Goal: Task Accomplishment & Management: Manage account settings

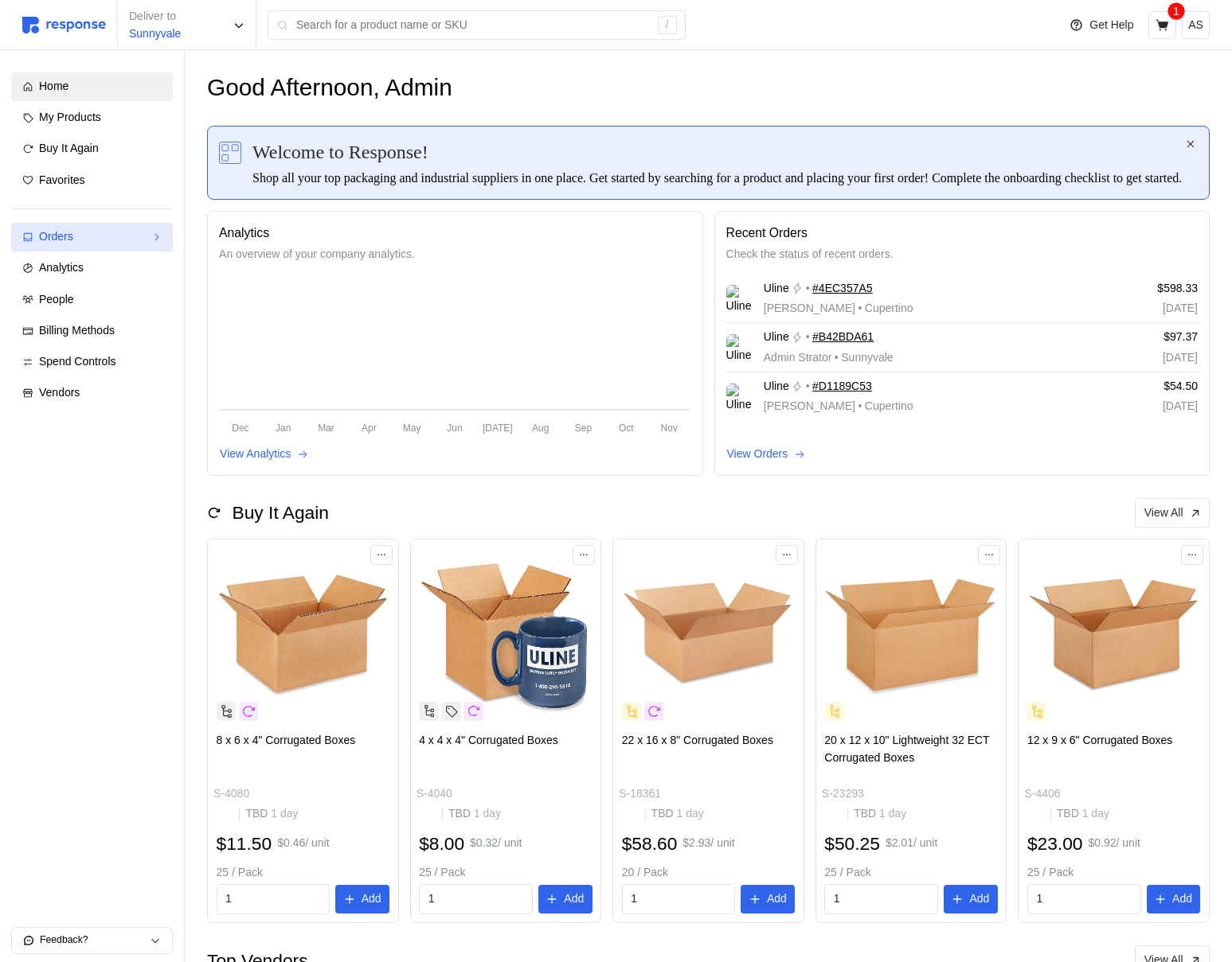
click at [101, 227] on link "Orders" at bounding box center [92, 237] width 162 height 29
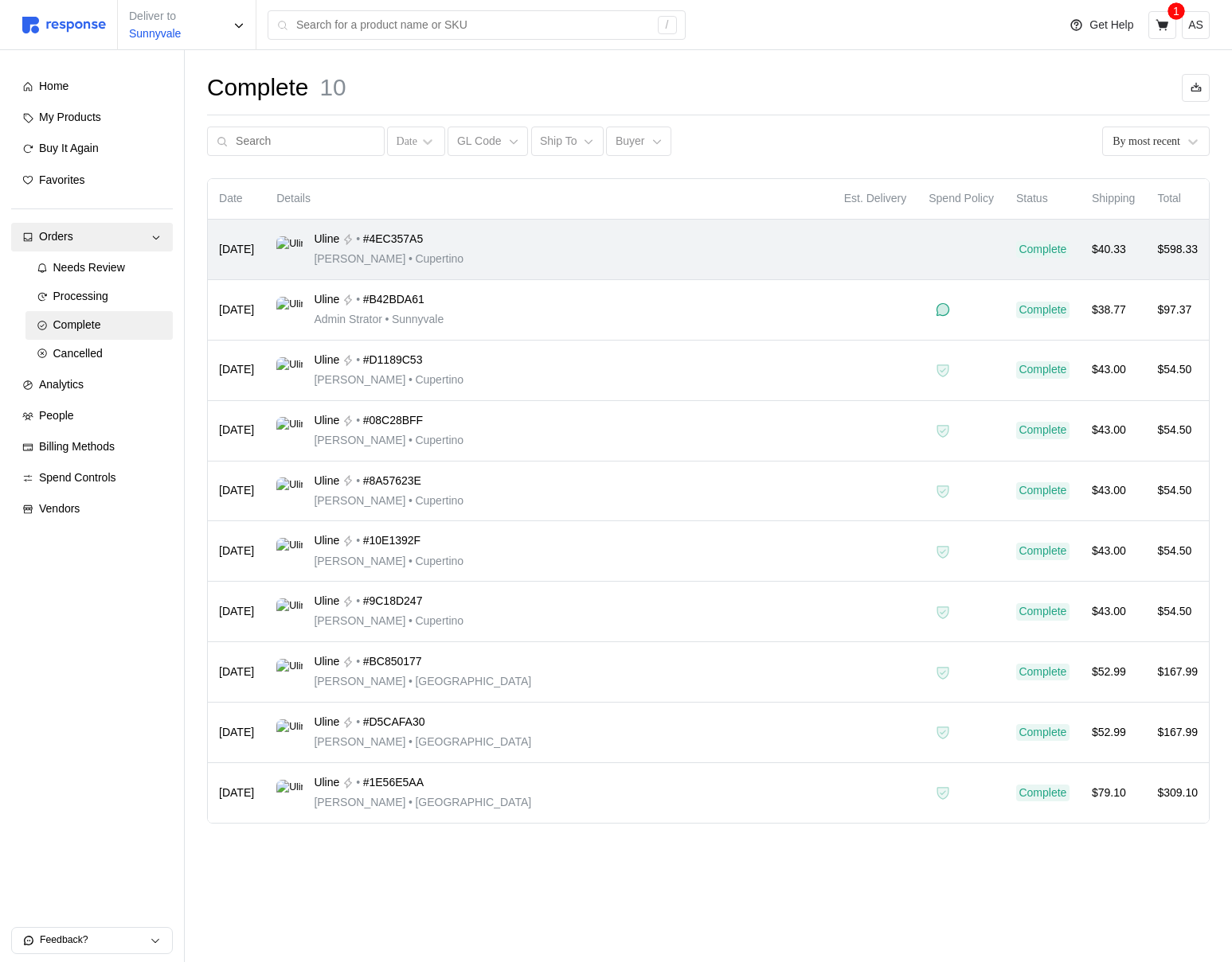
click at [415, 237] on span "#4EC357A5" at bounding box center [393, 239] width 60 height 17
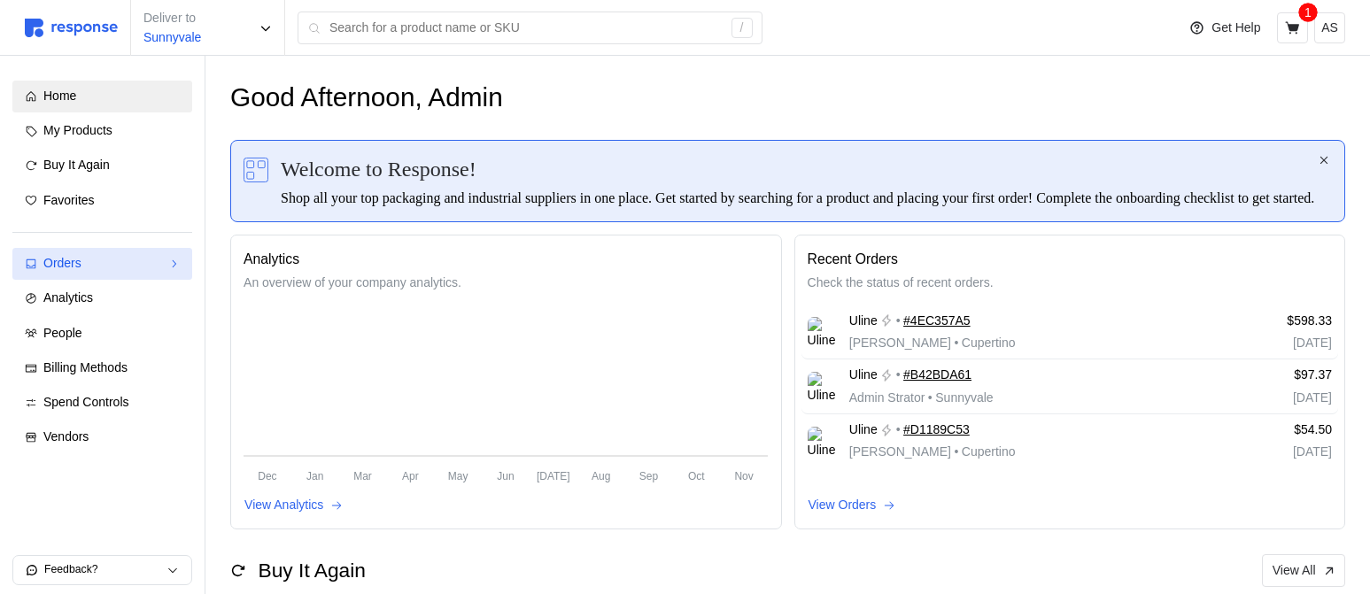
click at [31, 250] on link "Orders" at bounding box center [102, 264] width 180 height 32
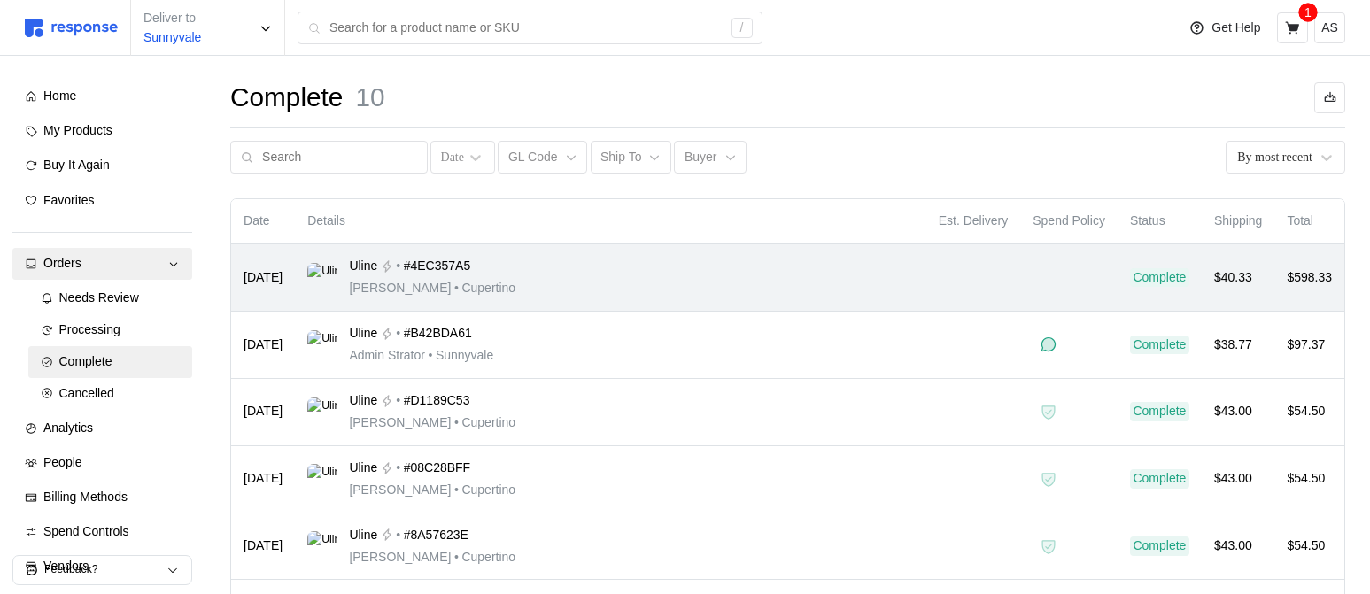
click at [763, 264] on div "Uline • #4EC357A5 Michael Jordan • Cupertino" at bounding box center [610, 278] width 606 height 42
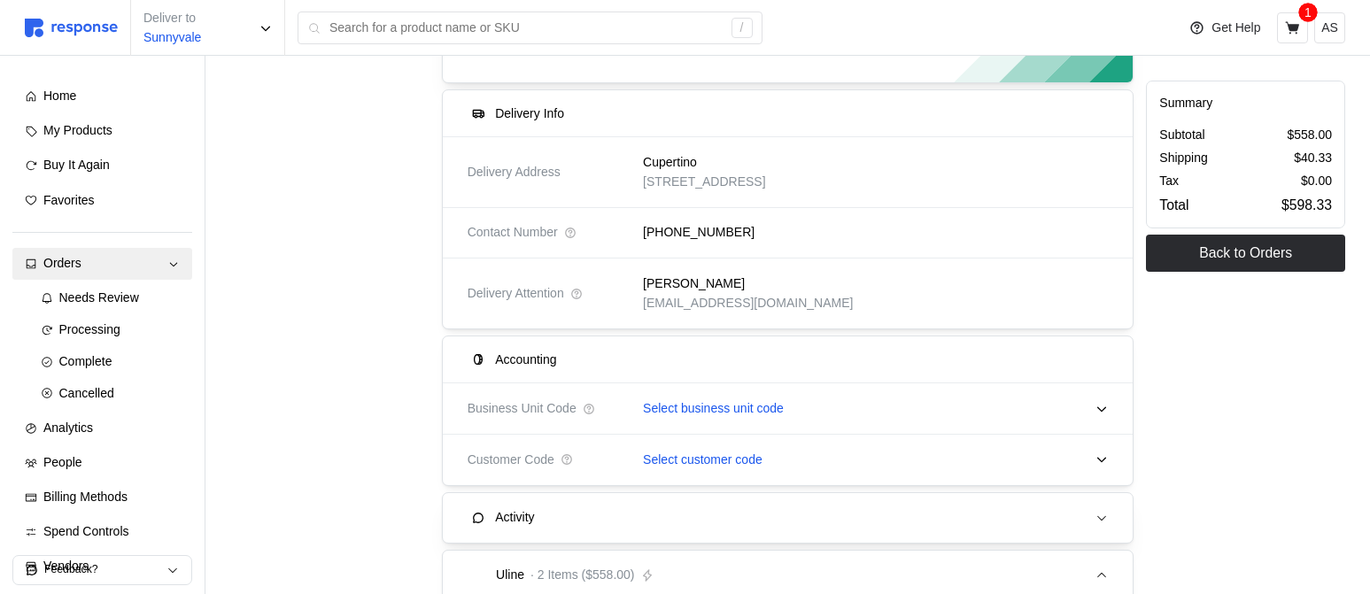
scroll to position [291, 0]
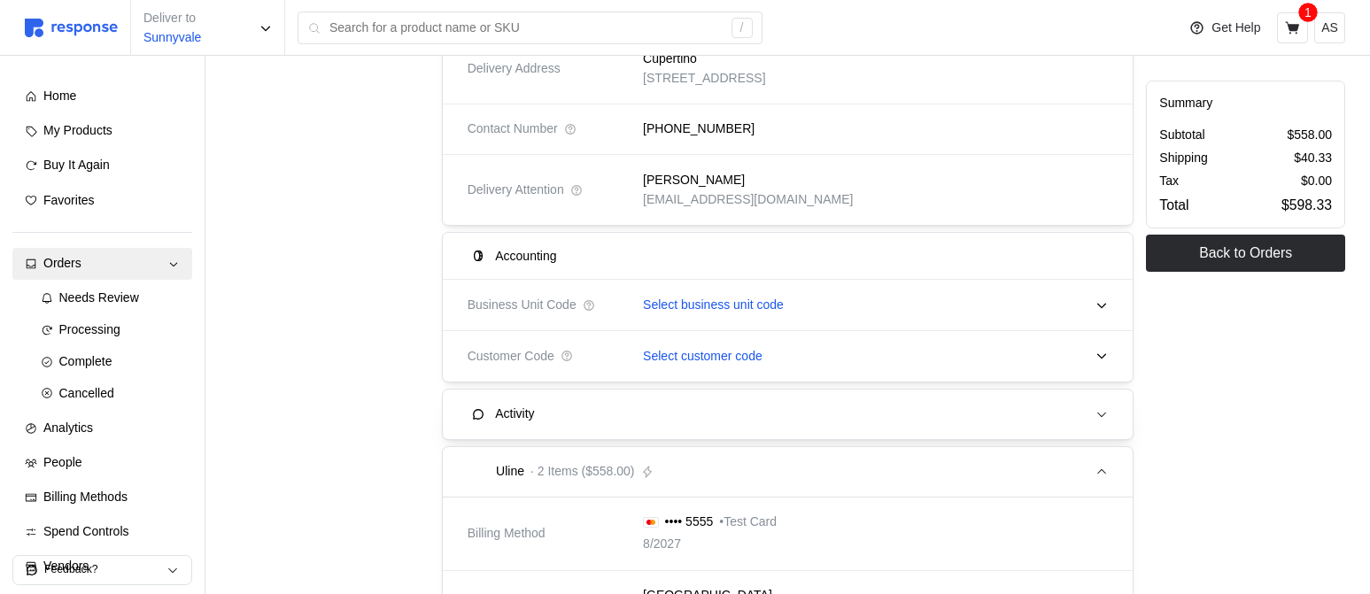
click at [760, 303] on p "Select business unit code" at bounding box center [713, 305] width 141 height 19
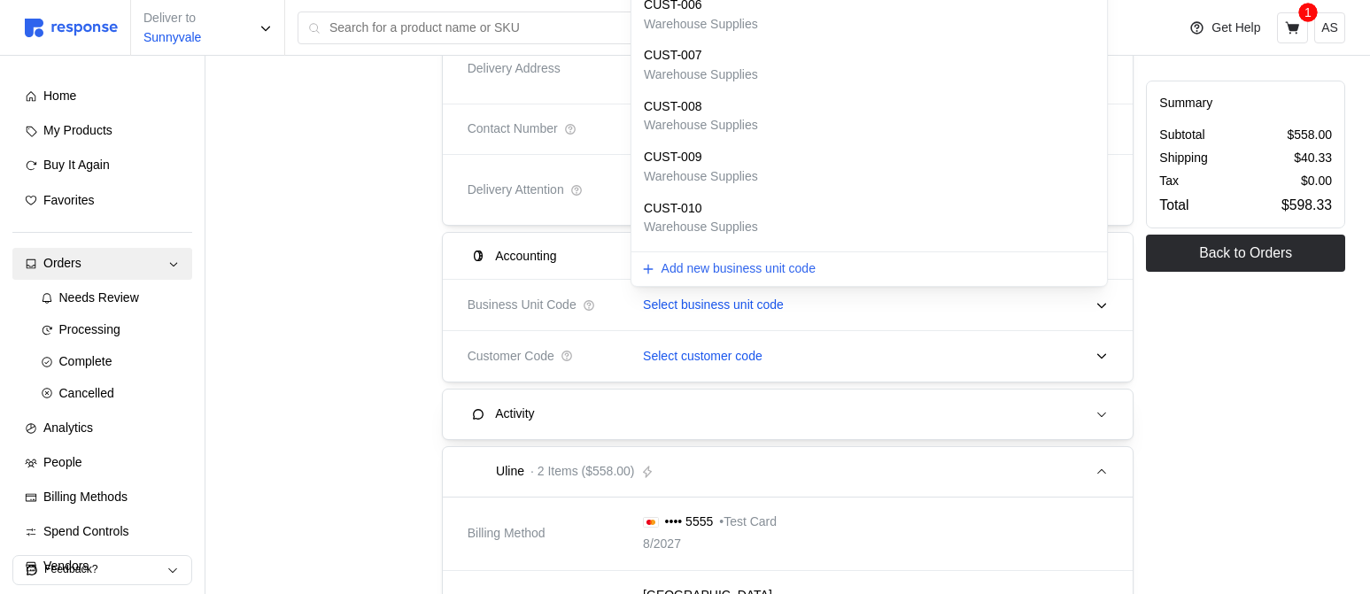
scroll to position [0, 0]
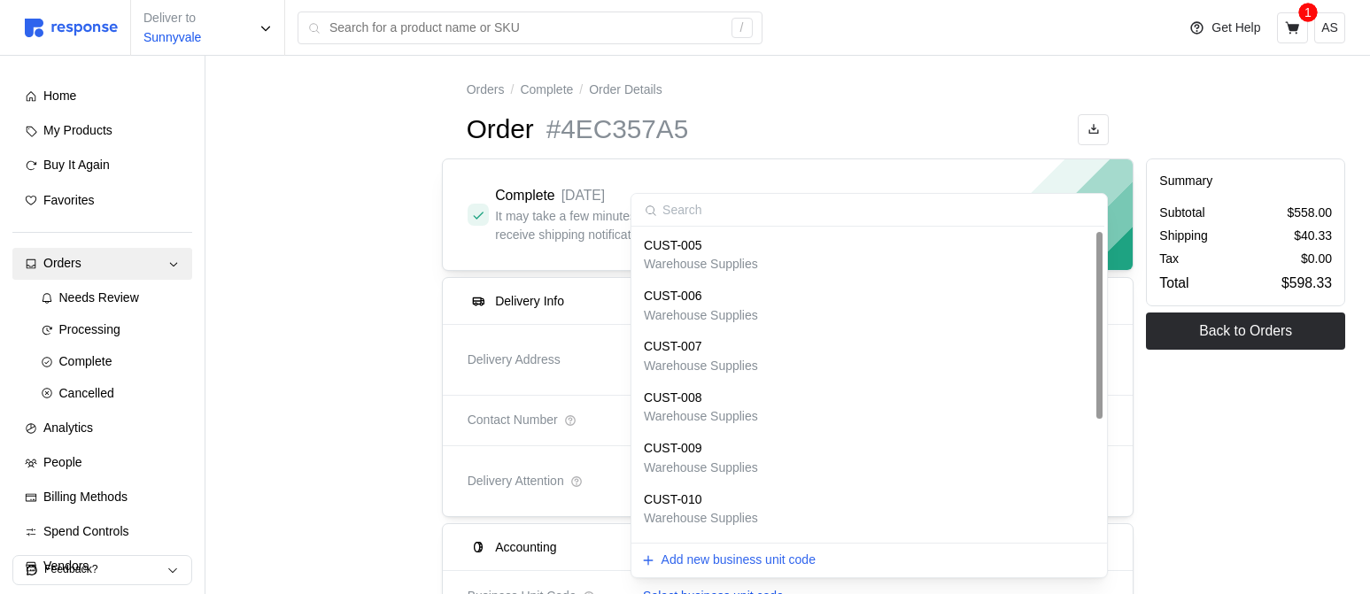
click at [737, 349] on div "CUST-007" at bounding box center [701, 346] width 114 height 19
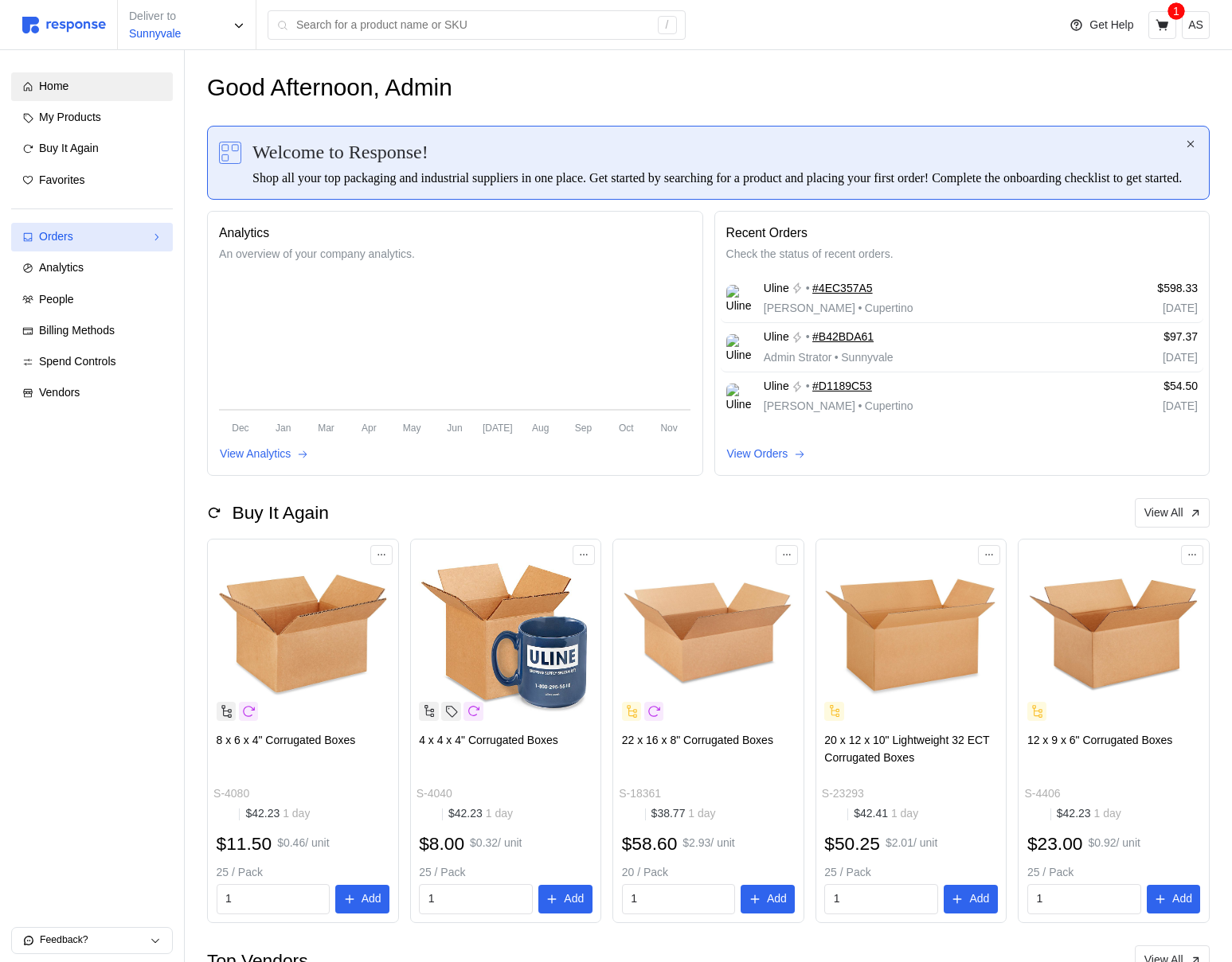
click at [112, 241] on div "Orders" at bounding box center [92, 236] width 106 height 17
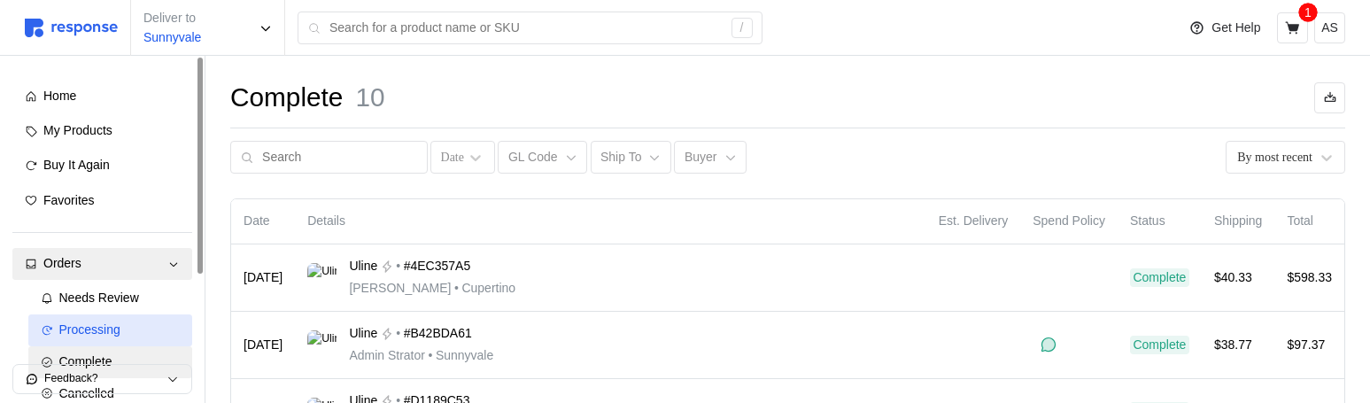
click at [109, 322] on span "Processing" at bounding box center [89, 329] width 61 height 14
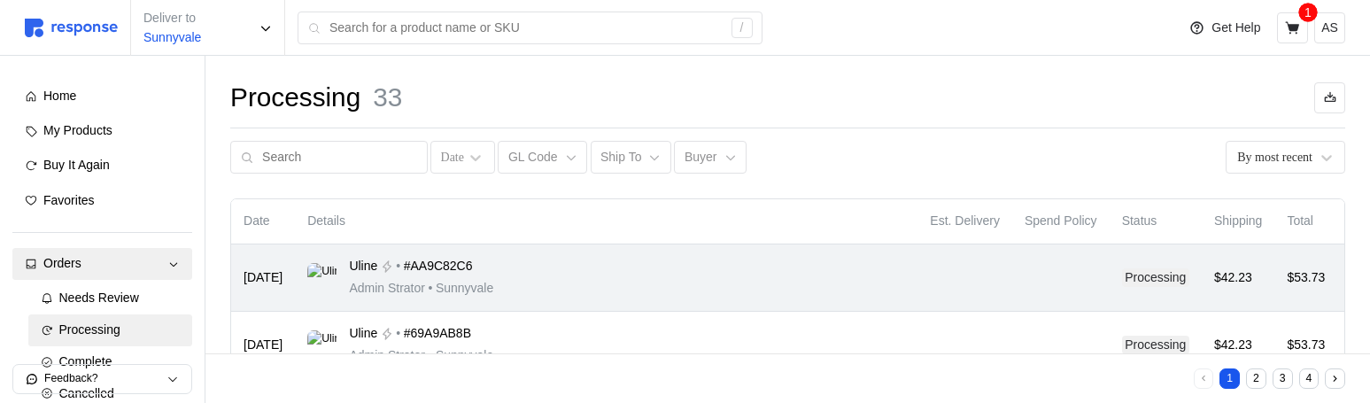
click at [797, 262] on div "Uline • #AA9C82C6 Admin Strator • [GEOGRAPHIC_DATA]" at bounding box center [606, 278] width 598 height 42
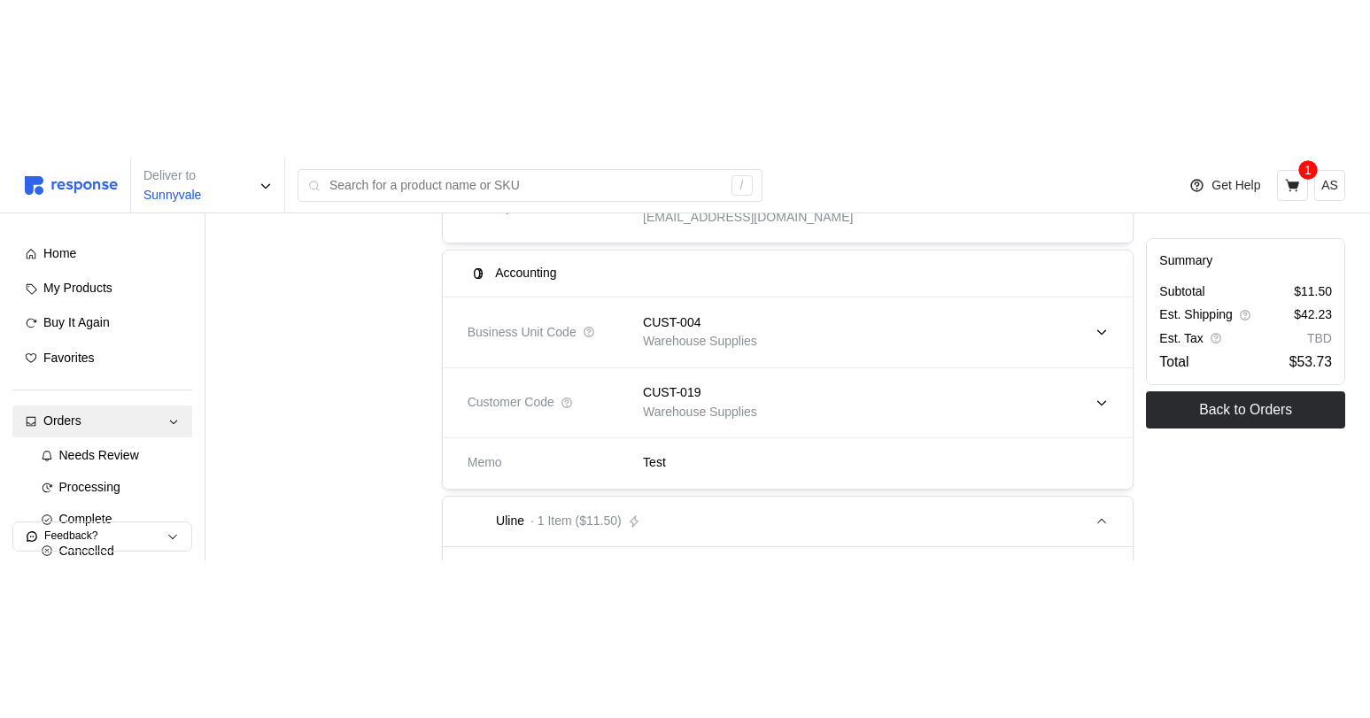
scroll to position [475, 0]
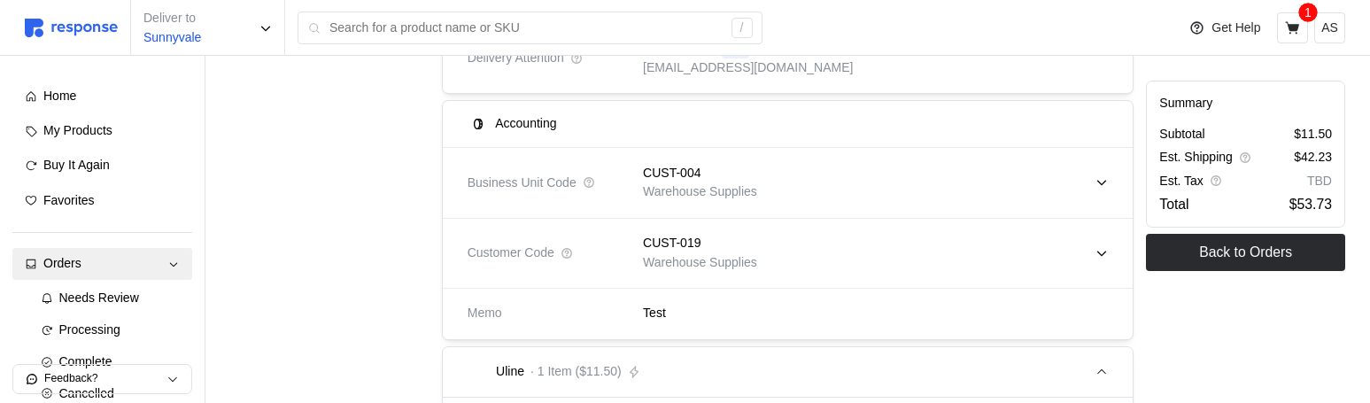
click at [738, 179] on div "CUST-004" at bounding box center [700, 173] width 114 height 19
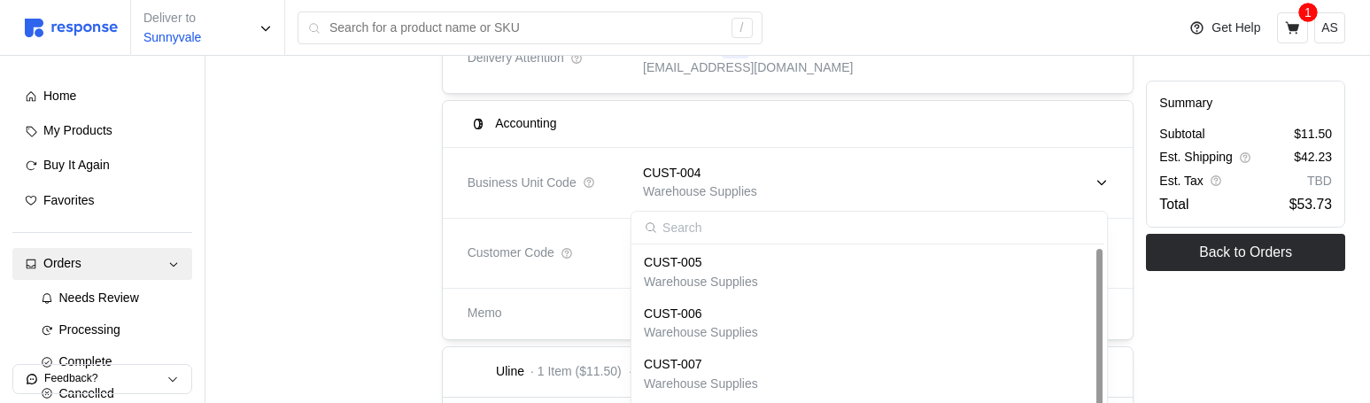
click at [726, 270] on div "CUST-005" at bounding box center [701, 262] width 114 height 19
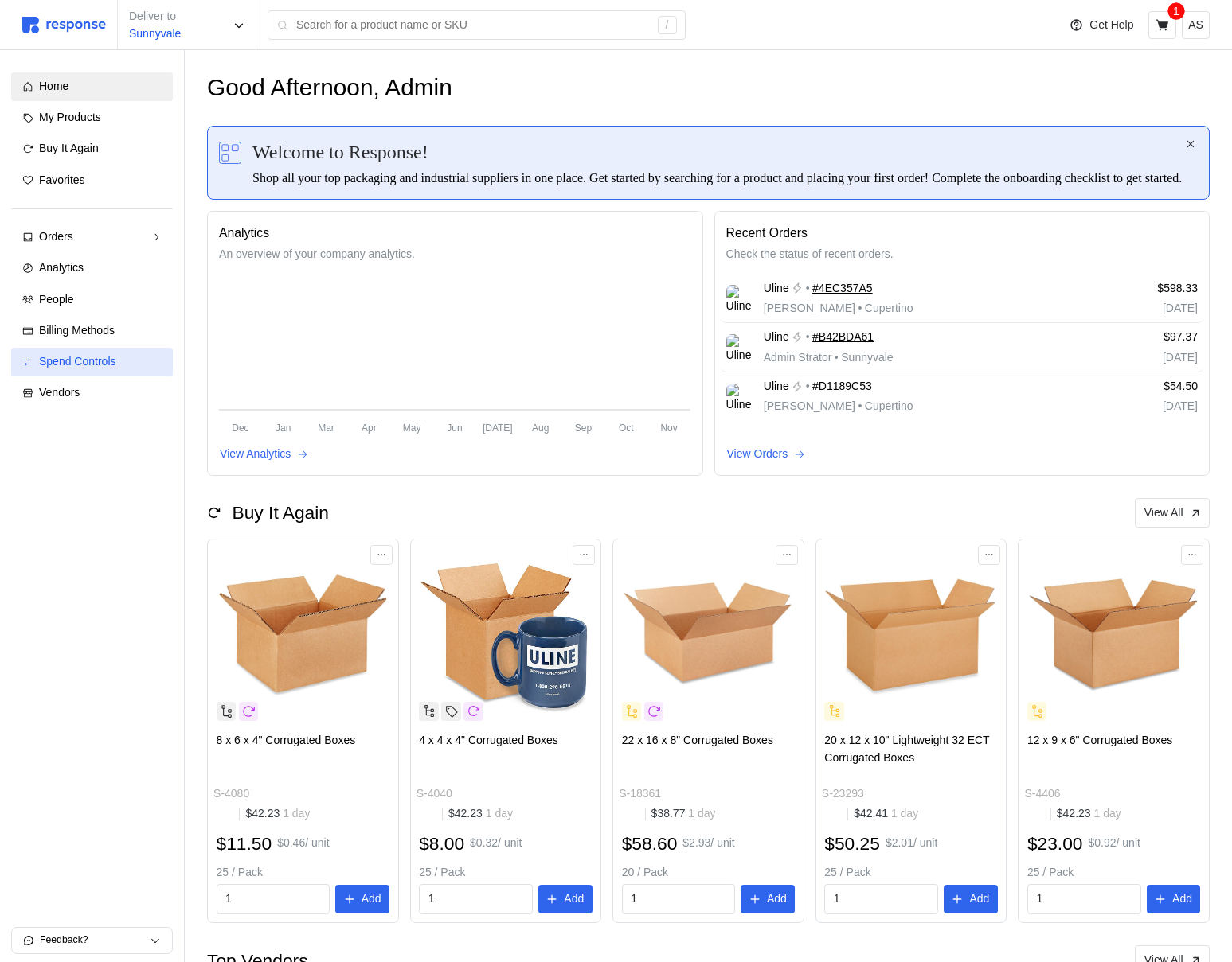
click at [114, 361] on span "Spend Controls" at bounding box center [77, 361] width 77 height 13
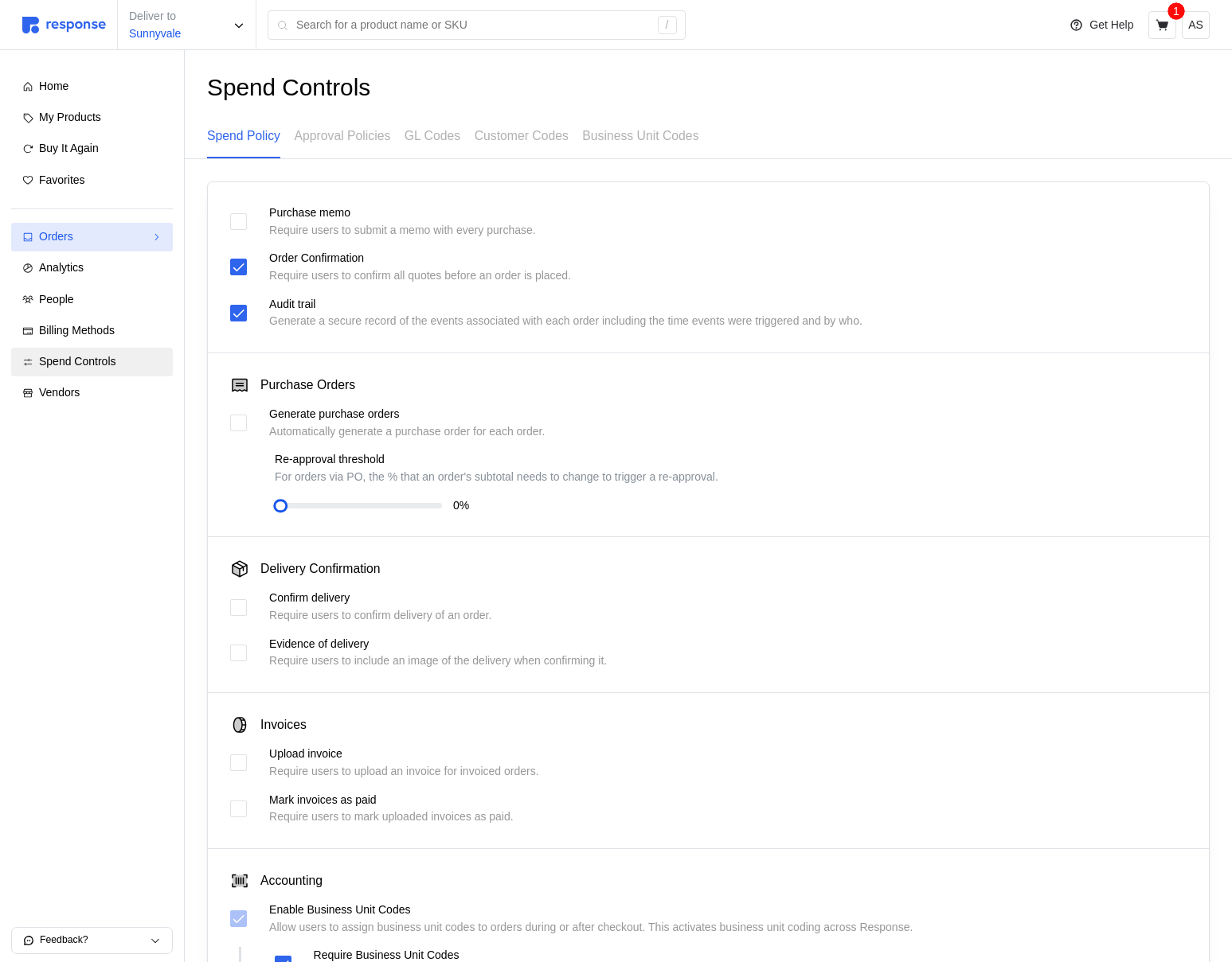
click at [101, 227] on link "Orders" at bounding box center [92, 237] width 162 height 29
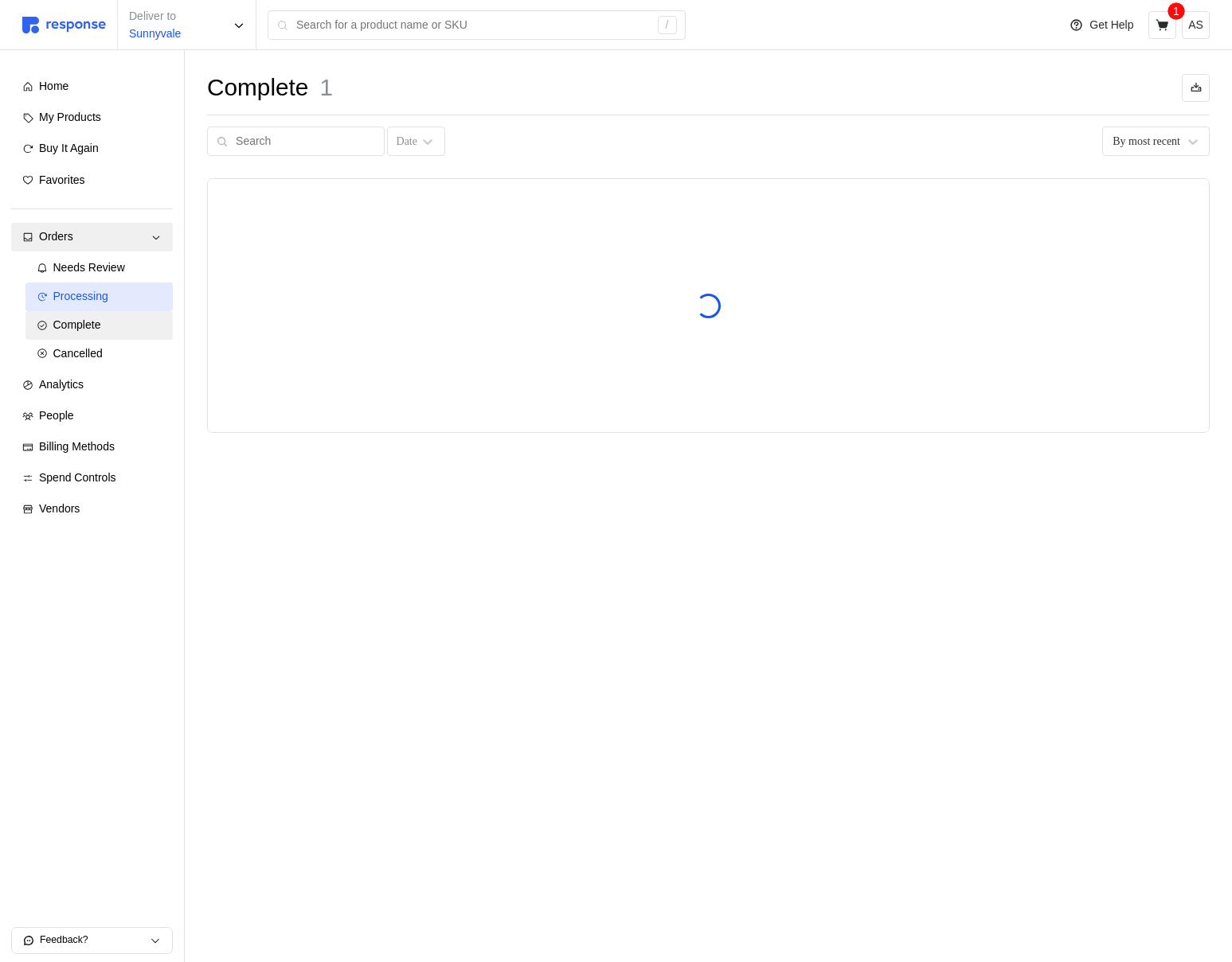
click at [132, 289] on div "Processing" at bounding box center [107, 296] width 109 height 17
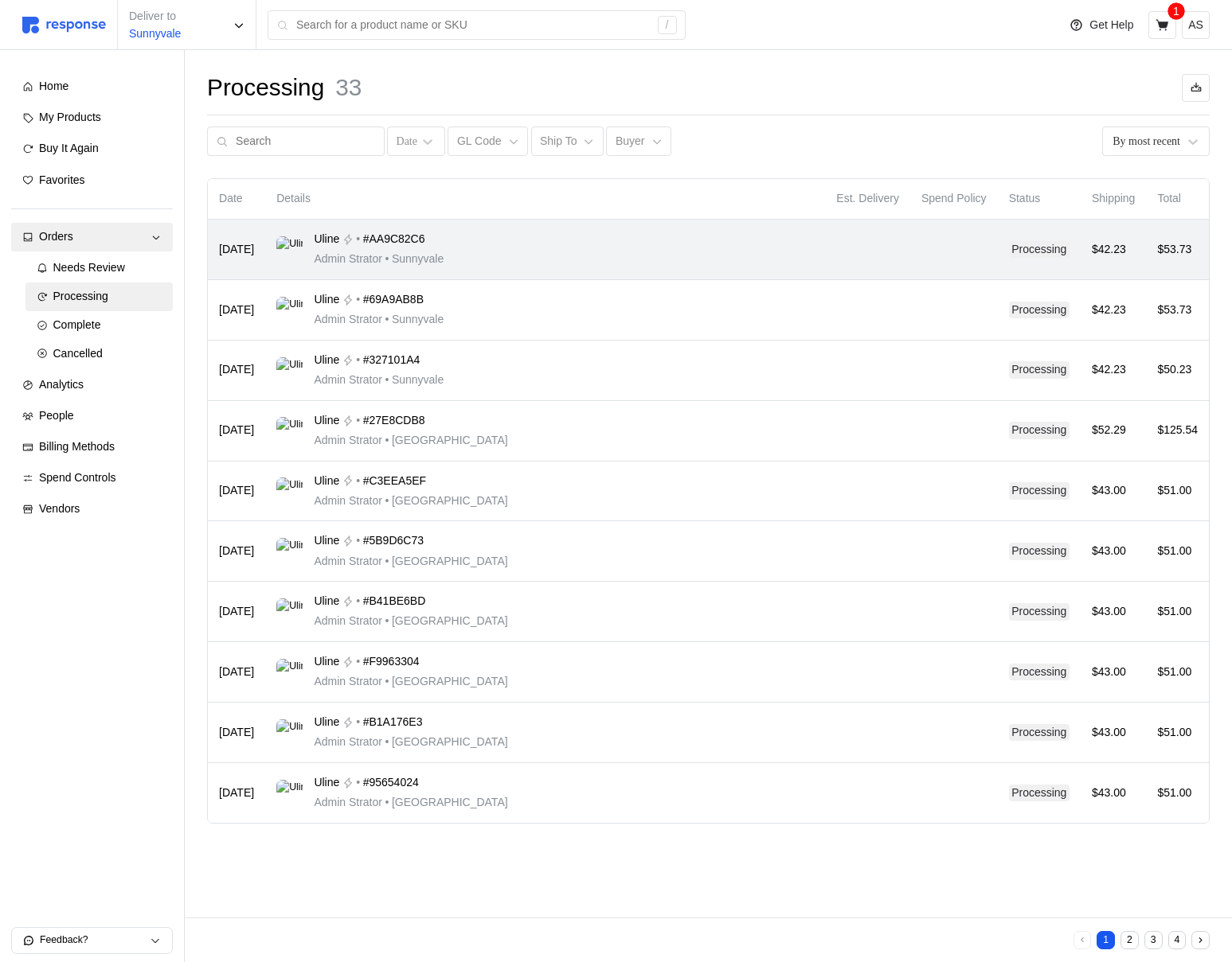
click at [606, 254] on div "Uline • #AA9C82C6 Admin Strator • [GEOGRAPHIC_DATA]" at bounding box center [545, 250] width 538 height 38
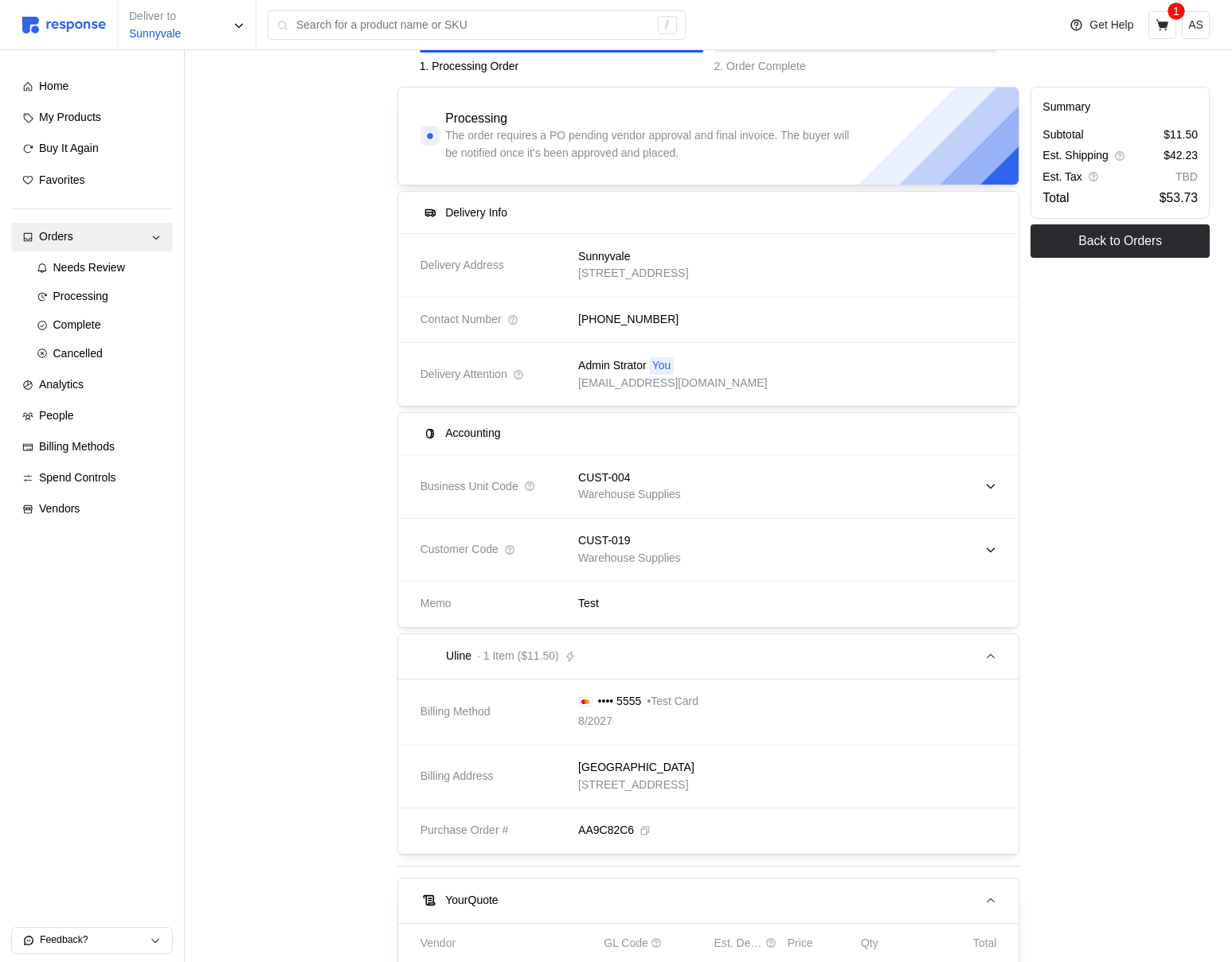
scroll to position [135, 0]
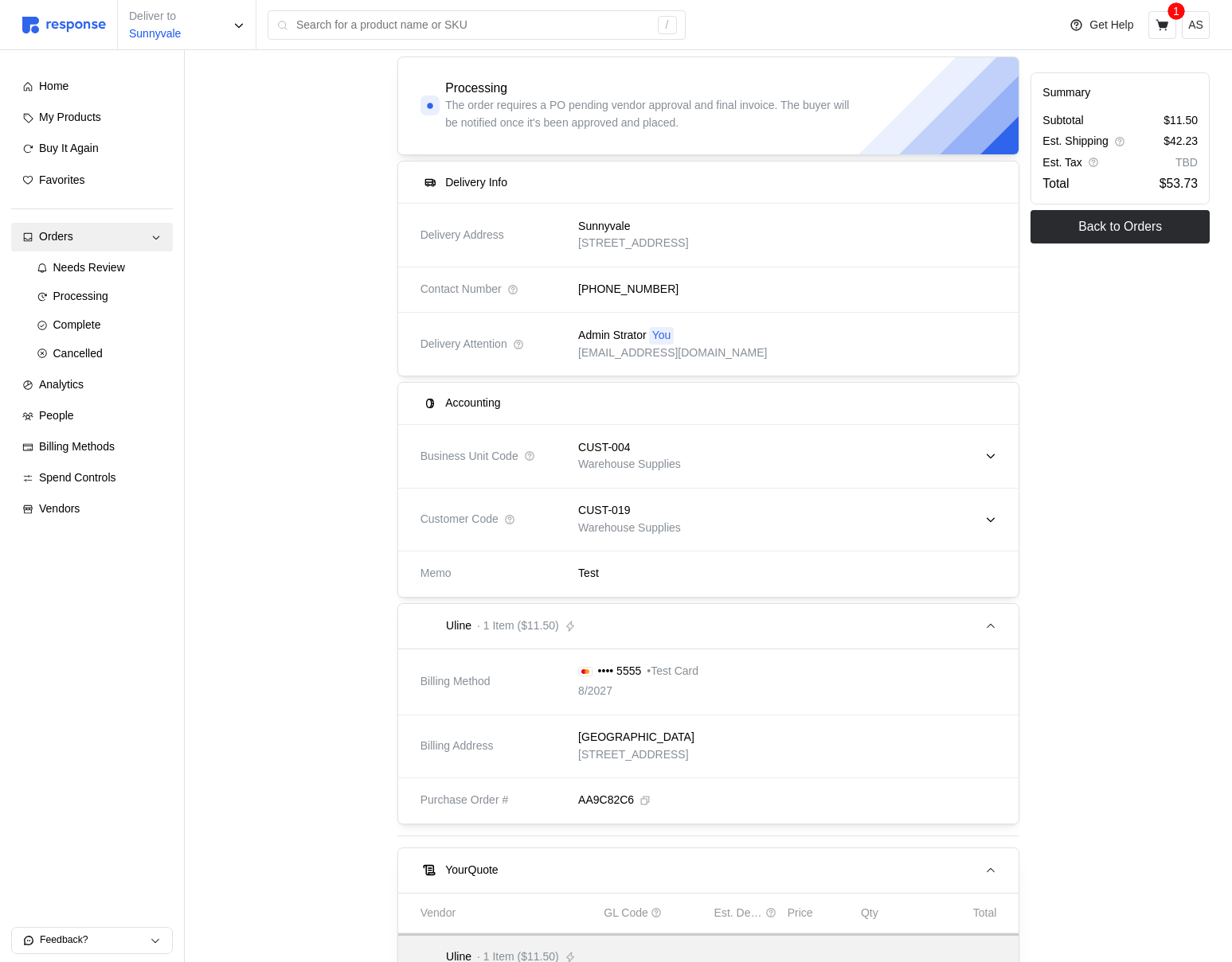
click at [754, 457] on div "CUST-004 Warehouse Supplies" at bounding box center [781, 456] width 429 height 57
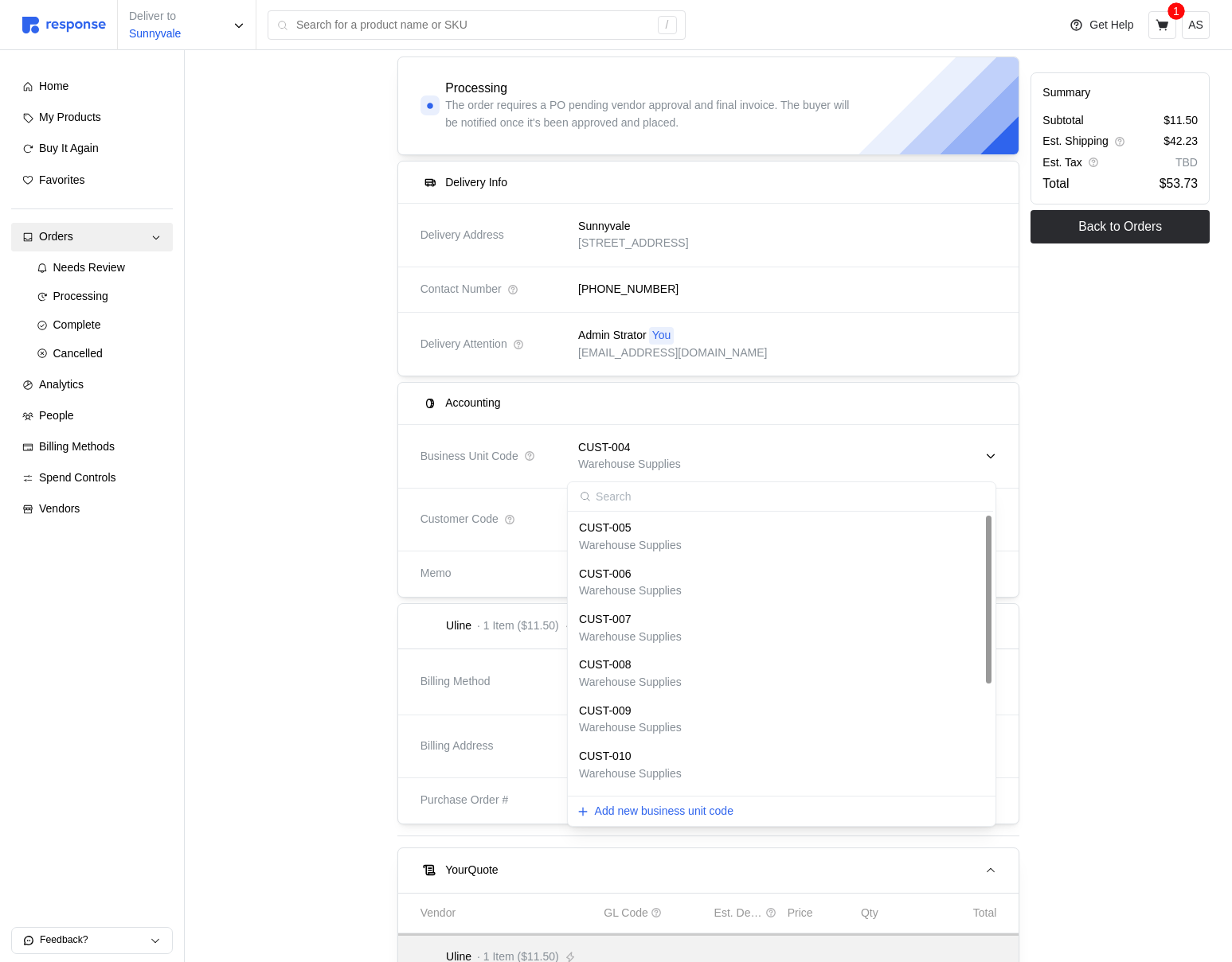
click at [659, 693] on div "CUST-008 Warehouse Supplies" at bounding box center [781, 673] width 422 height 45
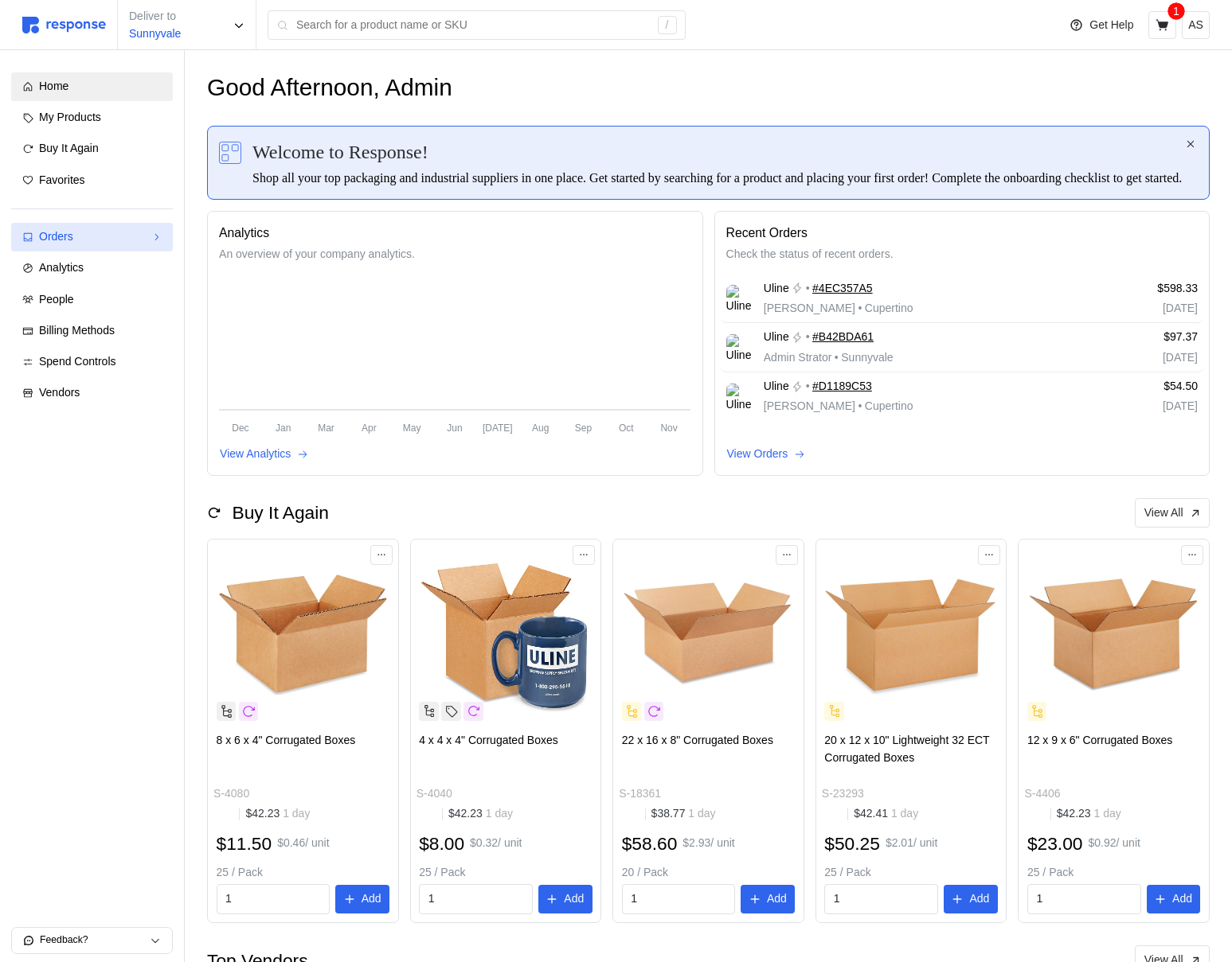
click at [90, 242] on div "Orders" at bounding box center [92, 236] width 106 height 17
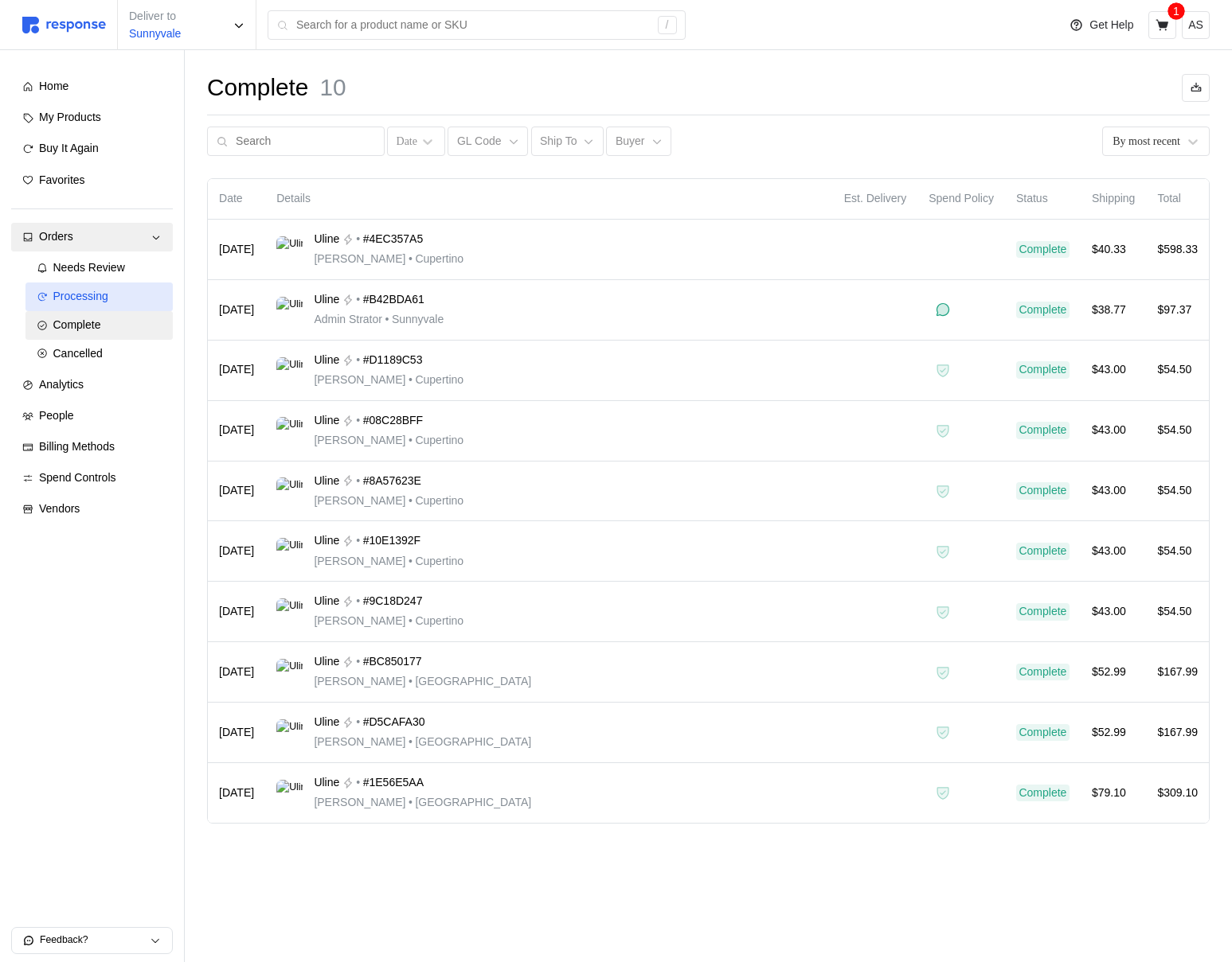
click at [89, 301] on span "Processing" at bounding box center [80, 296] width 55 height 13
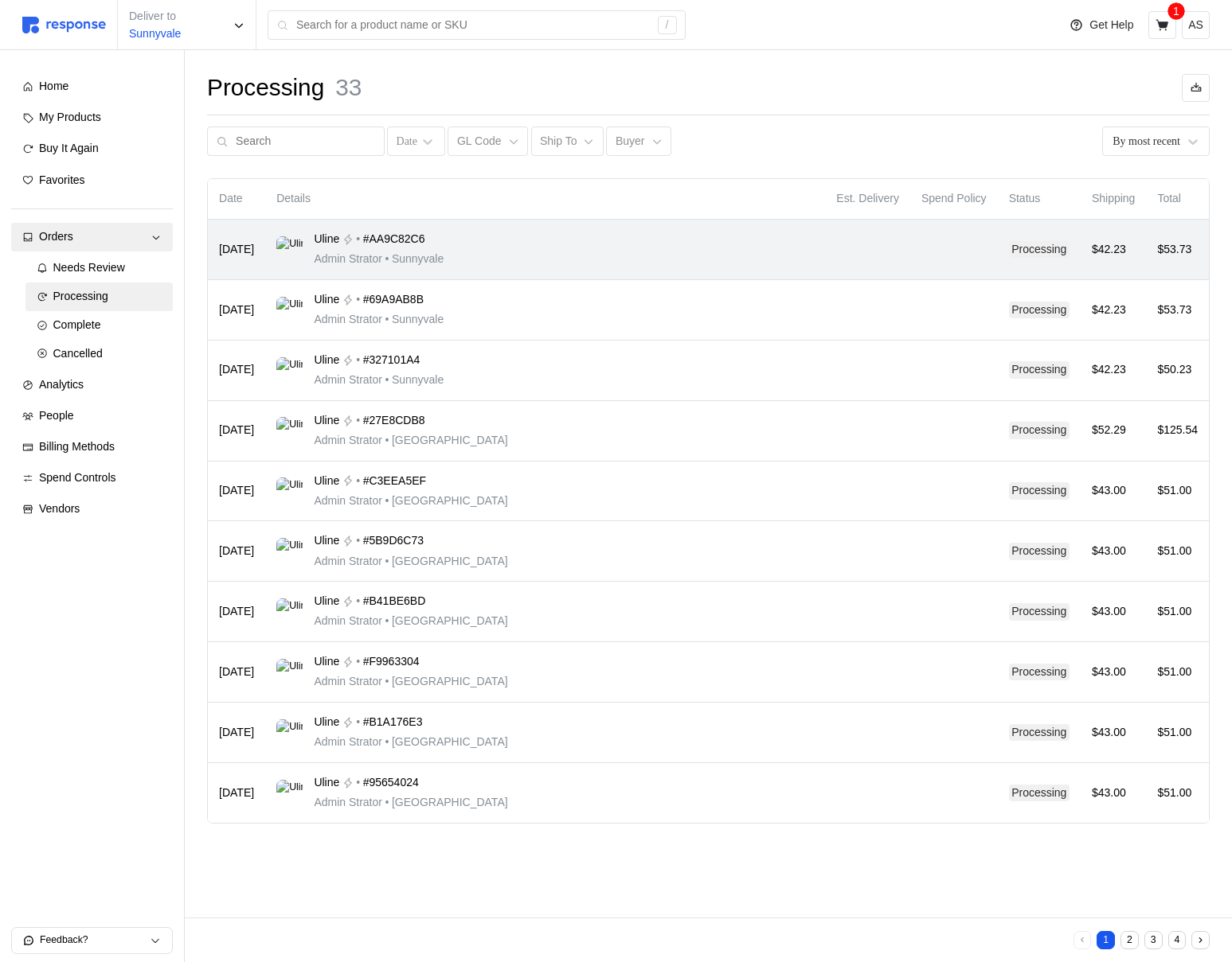
click at [597, 250] on div "Uline • #AA9C82C6 Admin Strator • Sunnyvale" at bounding box center [545, 250] width 538 height 38
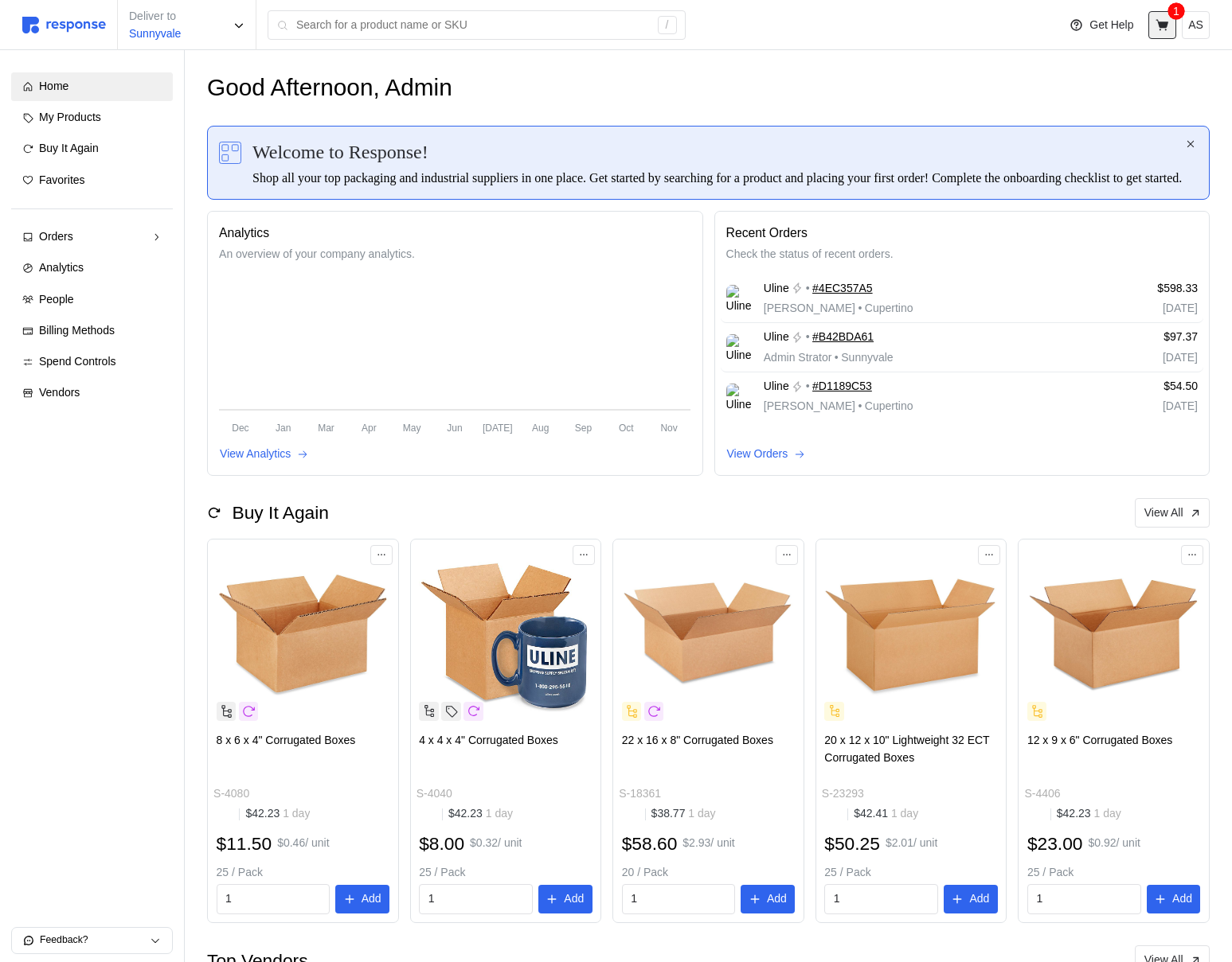
click at [1170, 33] on button at bounding box center [1162, 24] width 28 height 28
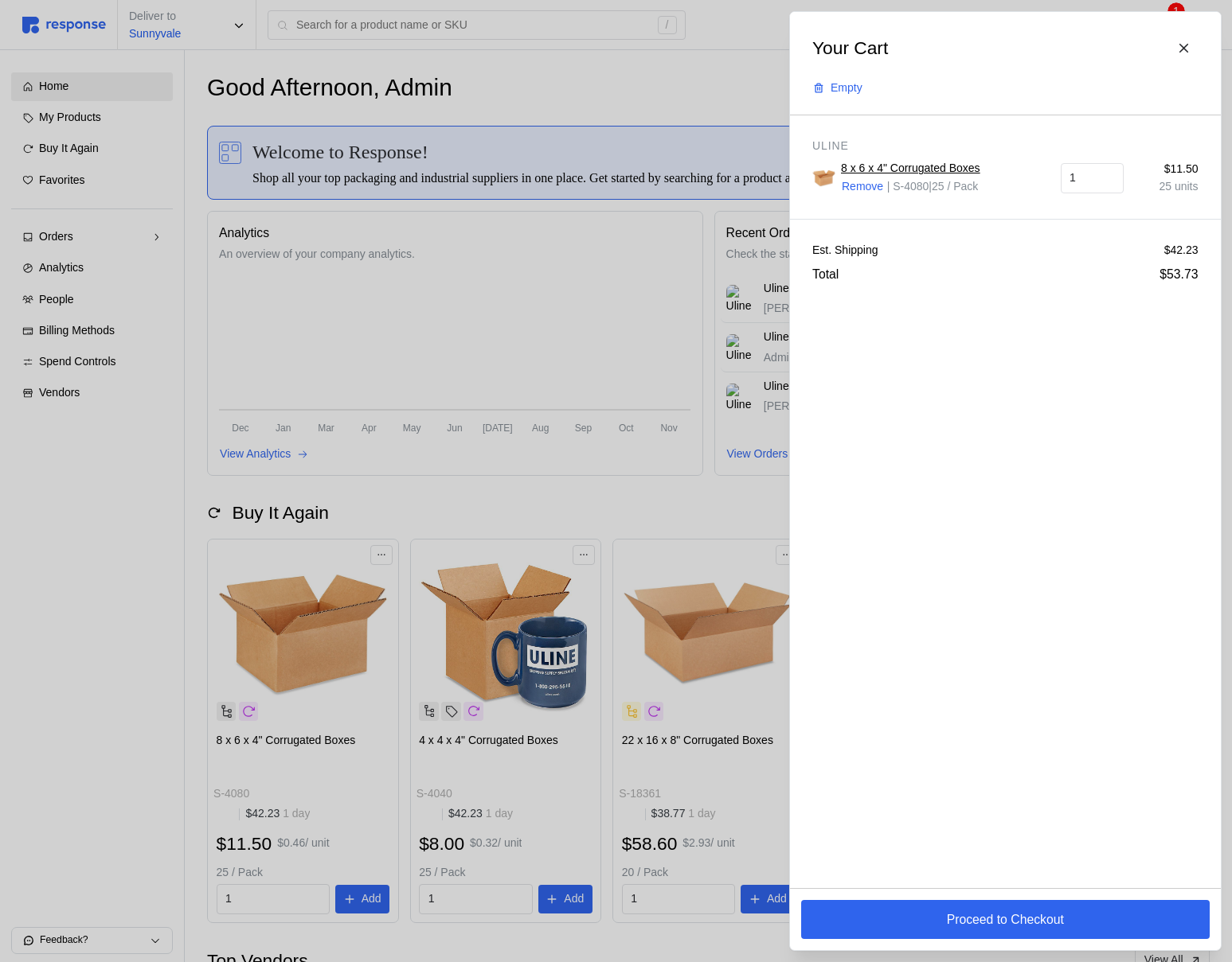
click at [614, 358] on div at bounding box center [616, 481] width 1232 height 962
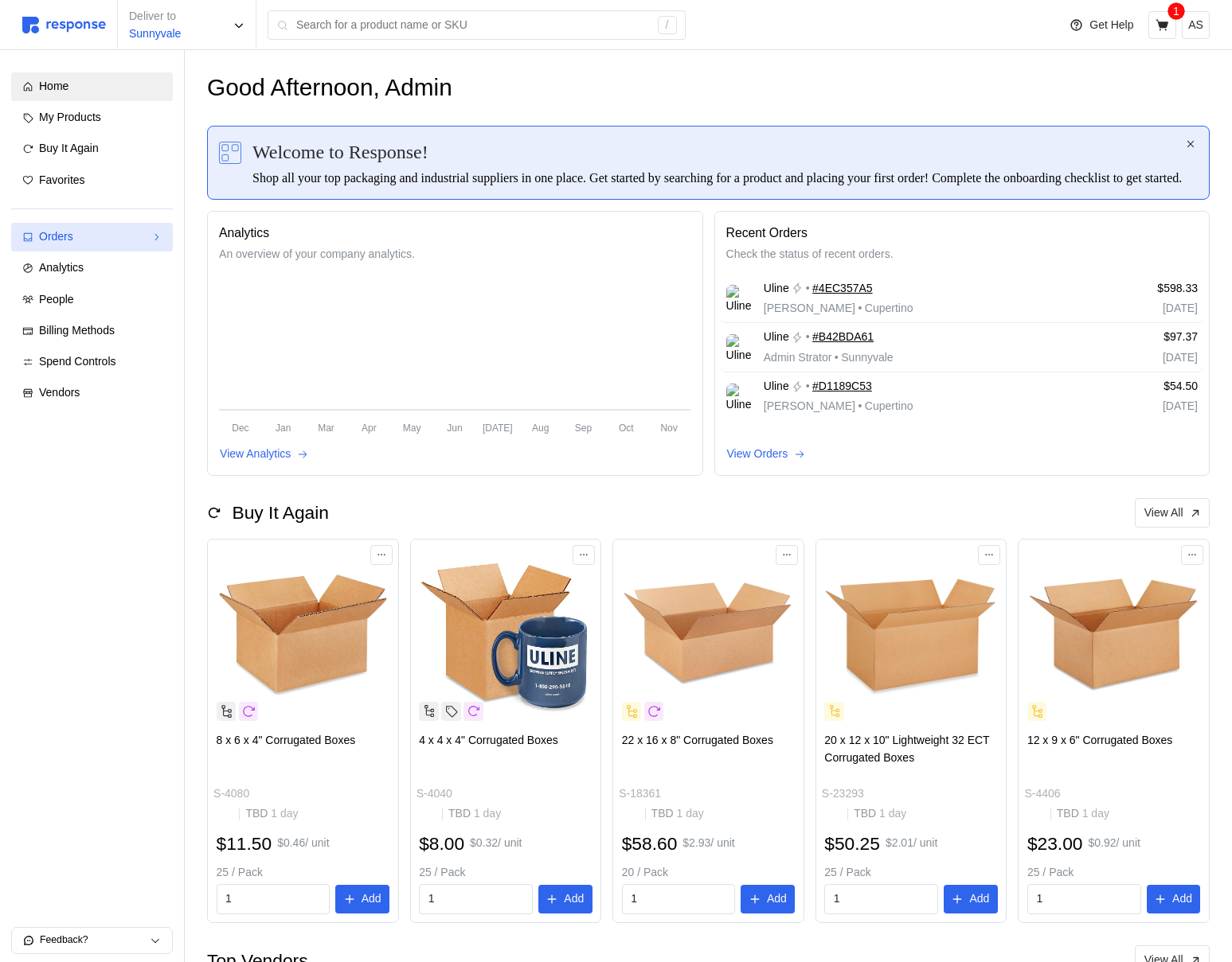
click at [79, 235] on div "Orders" at bounding box center [92, 236] width 106 height 17
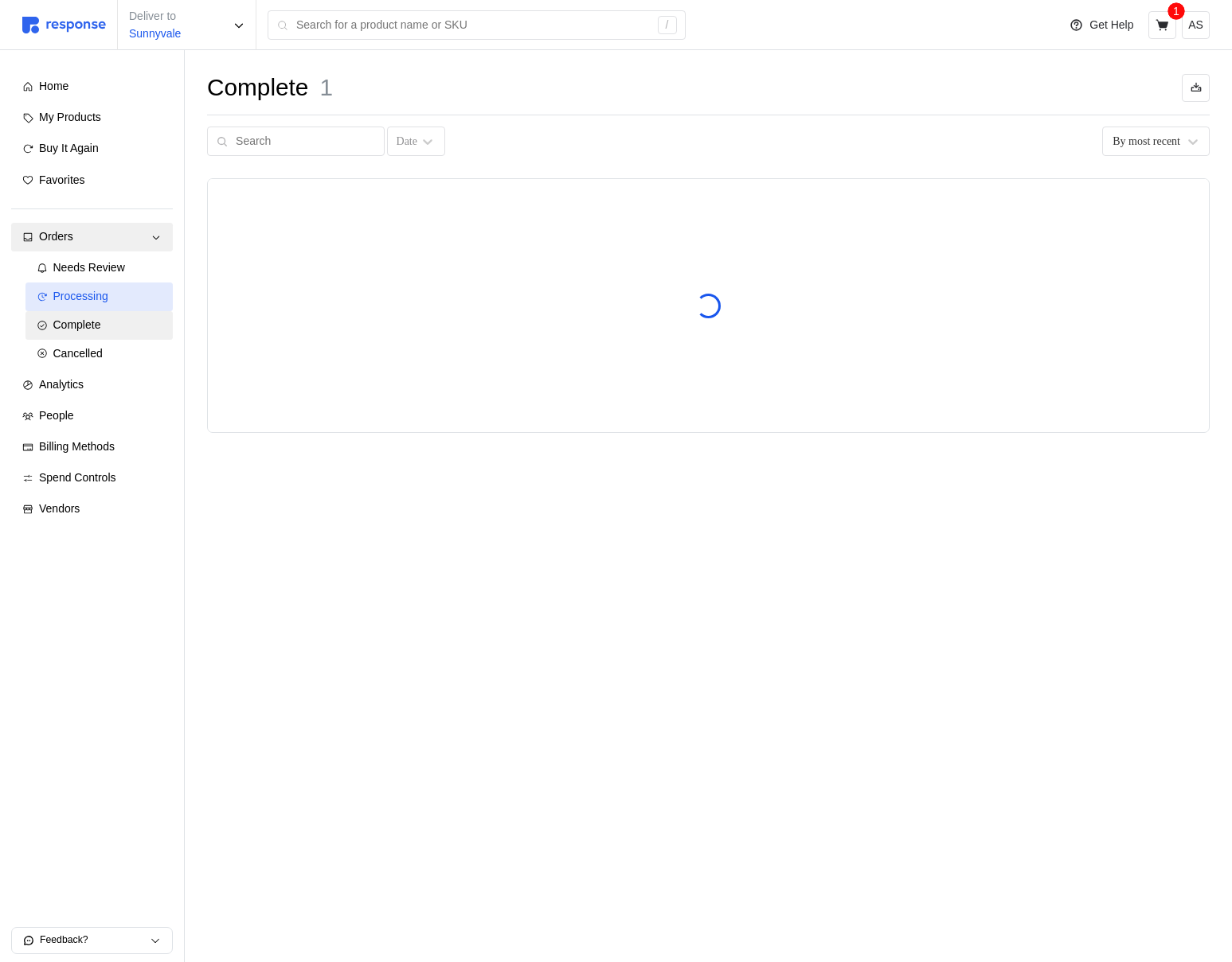
click at [129, 289] on div "Processing" at bounding box center [107, 296] width 109 height 17
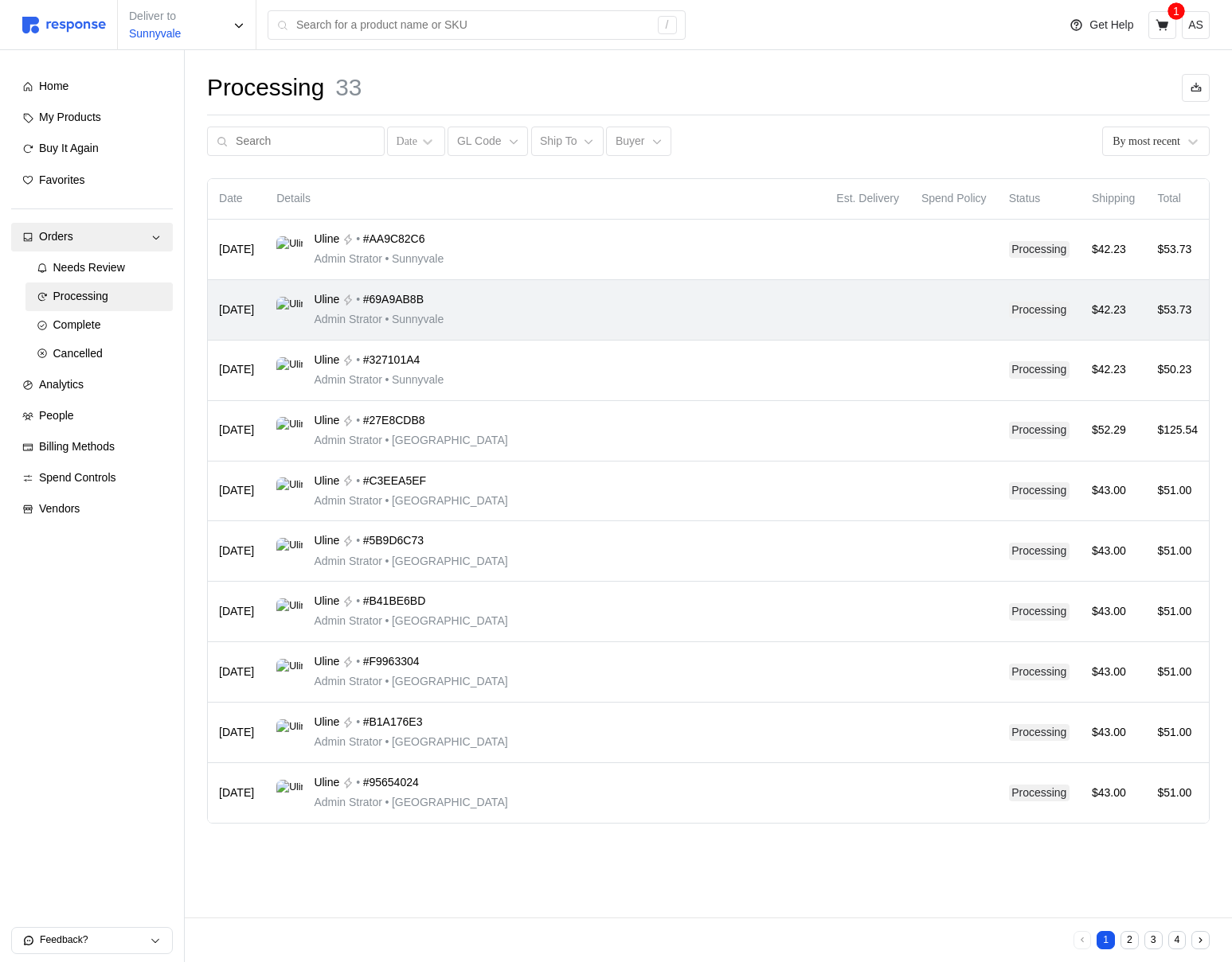
click at [808, 323] on td "Uline • #69A9AB8B Admin Strator • Sunnyvale" at bounding box center [545, 310] width 559 height 60
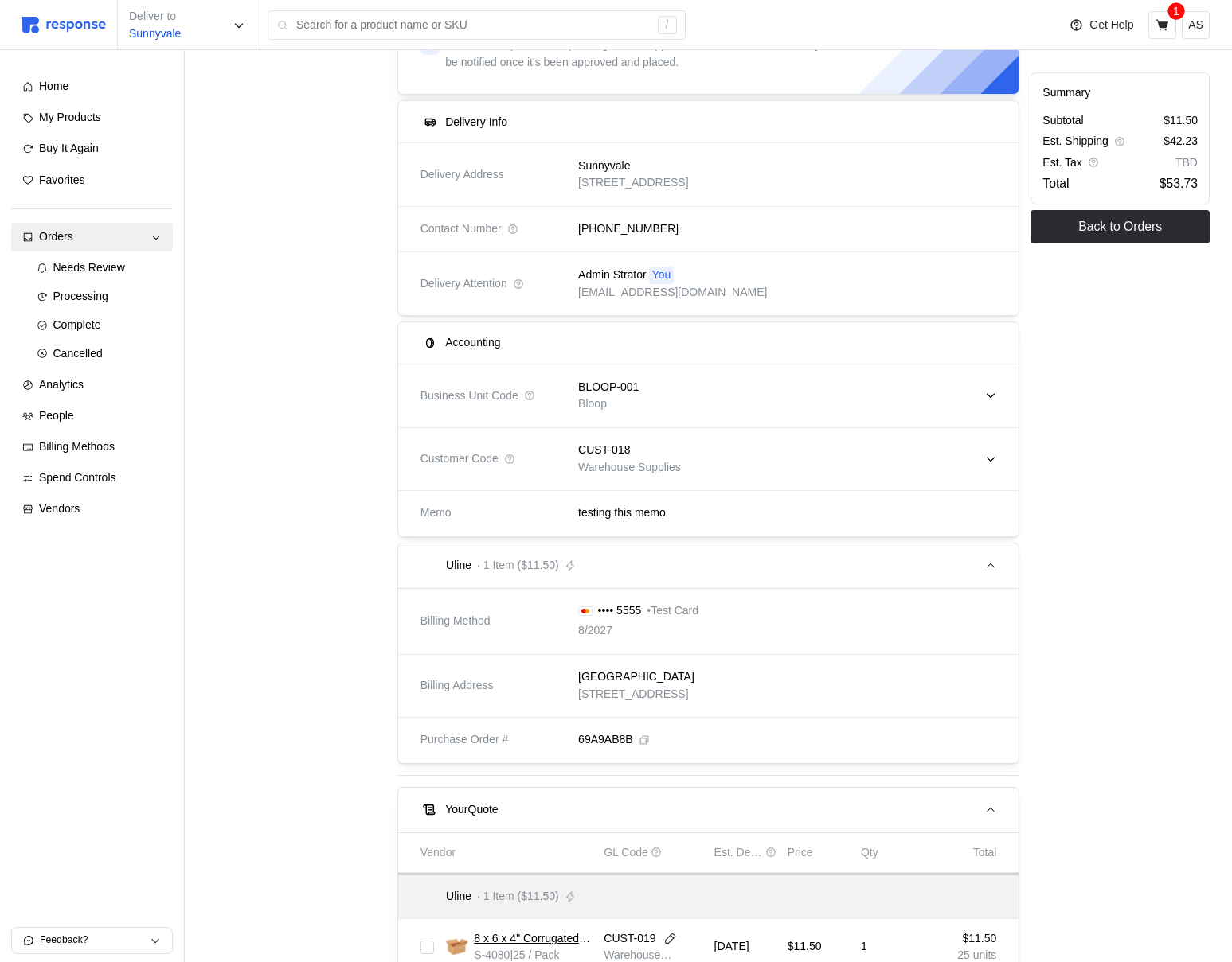
scroll to position [296, 0]
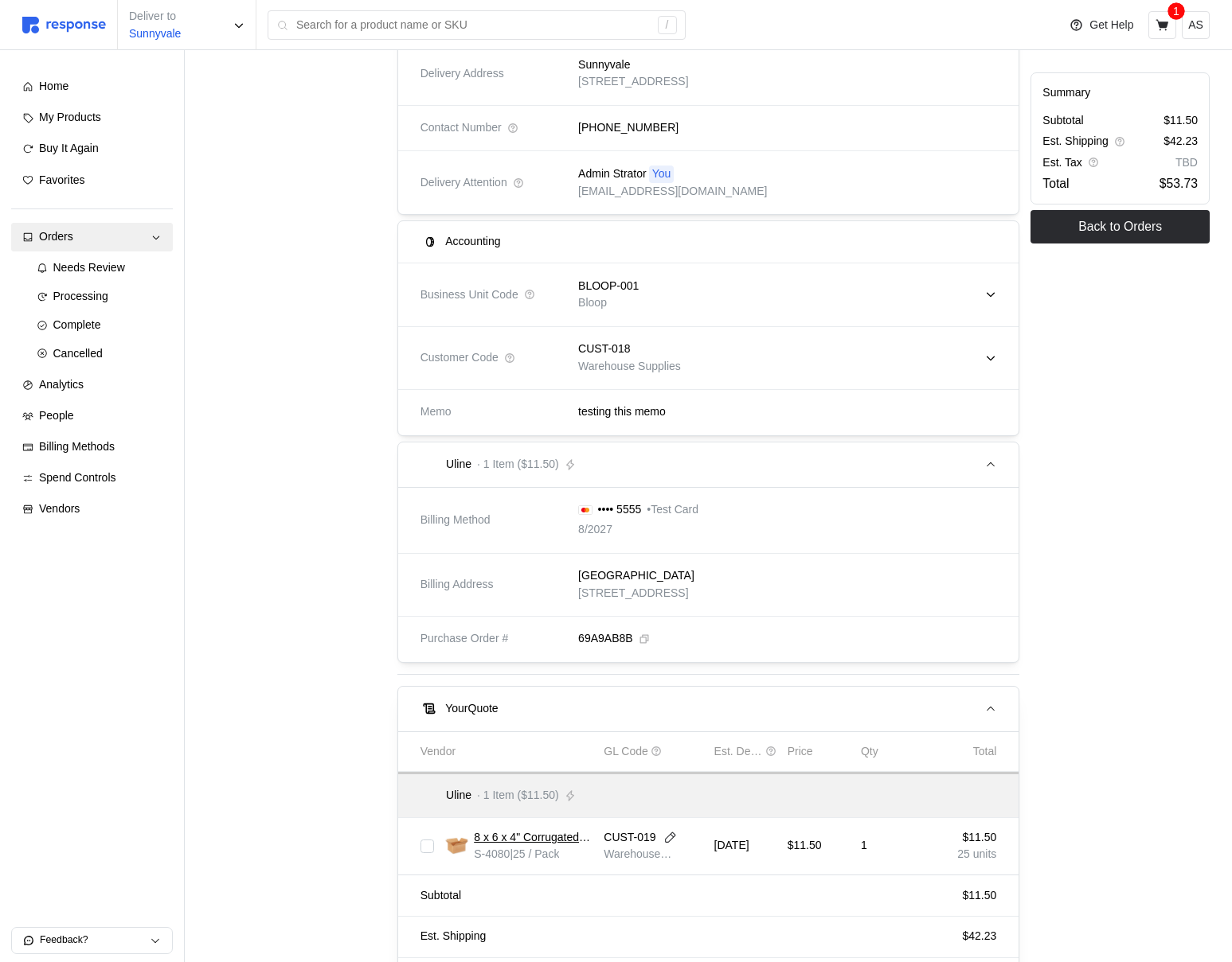
click at [696, 289] on div "BLOOP-001 Bloop" at bounding box center [781, 295] width 429 height 57
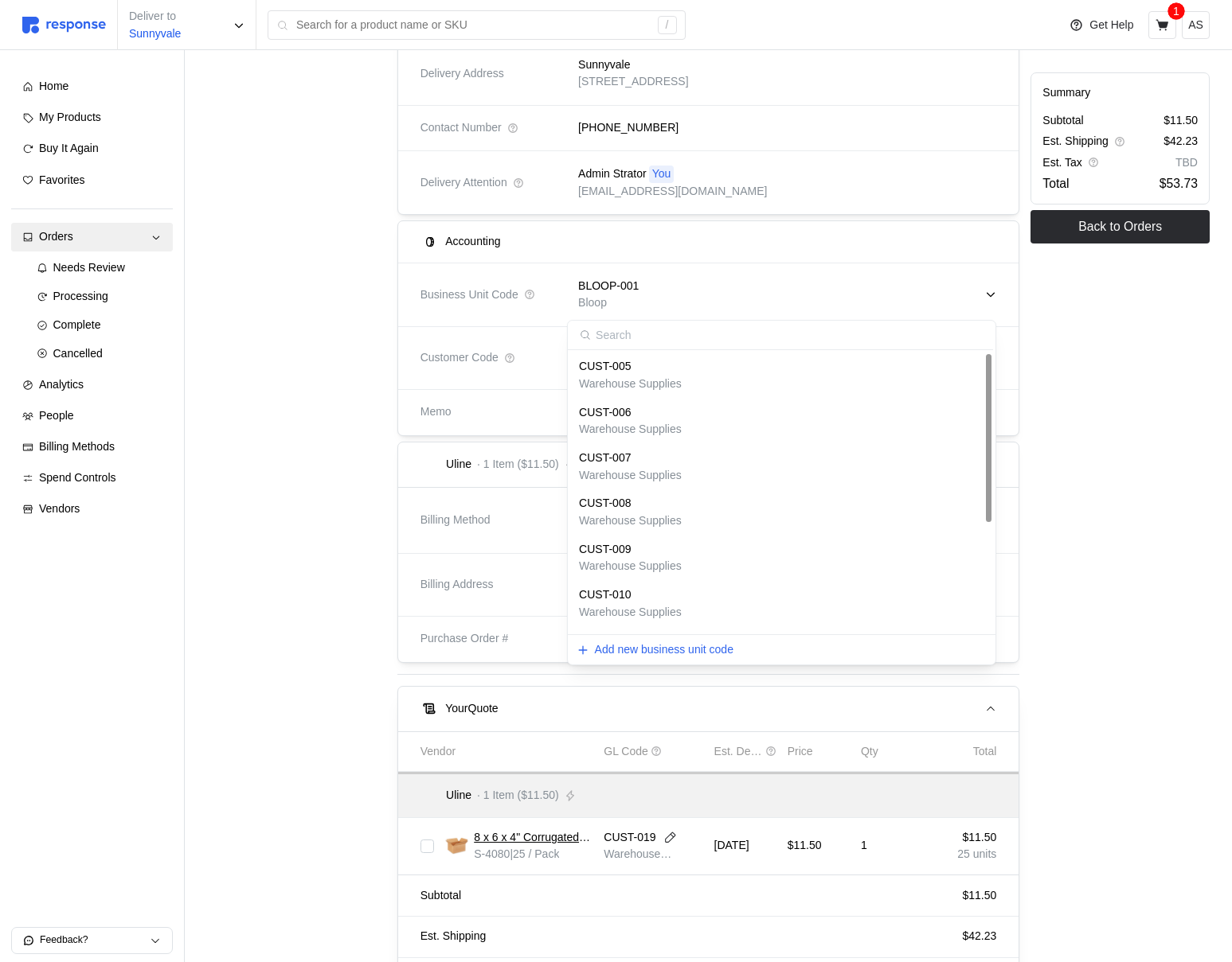
click at [652, 524] on p "Warehouse Supplies" at bounding box center [630, 521] width 103 height 17
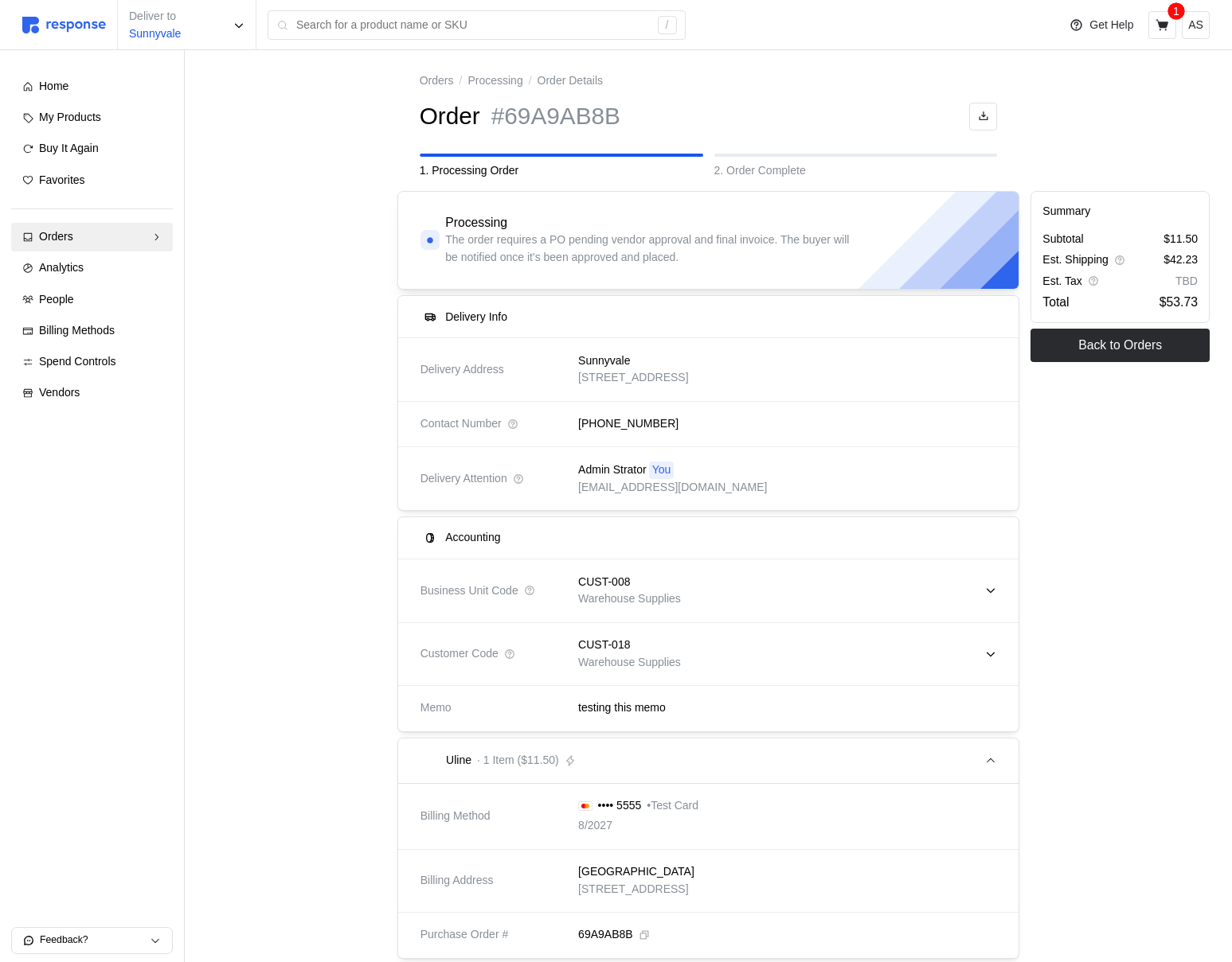
click at [627, 662] on p "Warehouse Supplies" at bounding box center [629, 663] width 103 height 17
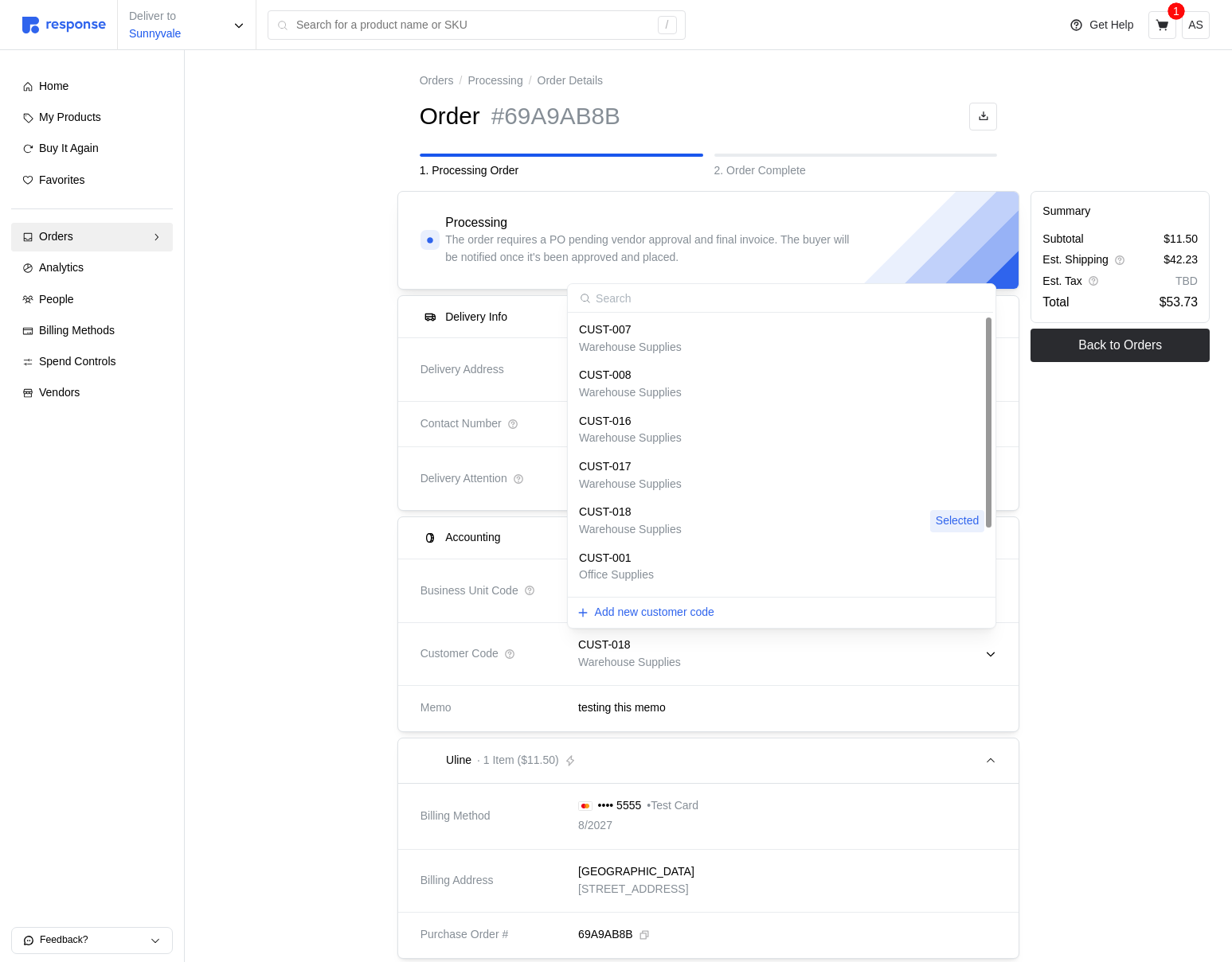
scroll to position [86, 0]
click at [662, 565] on div "COCOPUFFS" at bounding box center [638, 563] width 117 height 17
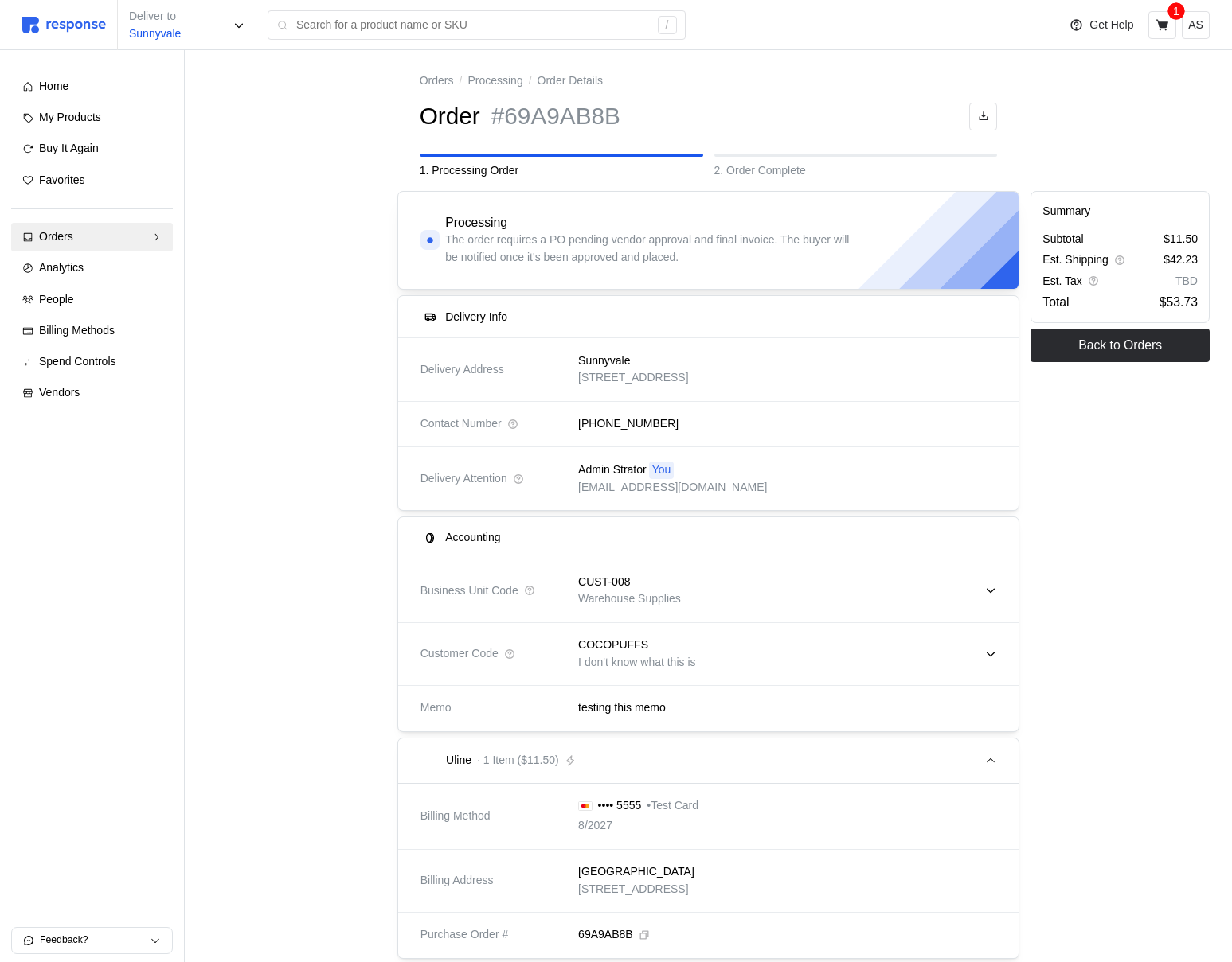
click at [622, 659] on p "I don't know what this is" at bounding box center [637, 663] width 117 height 17
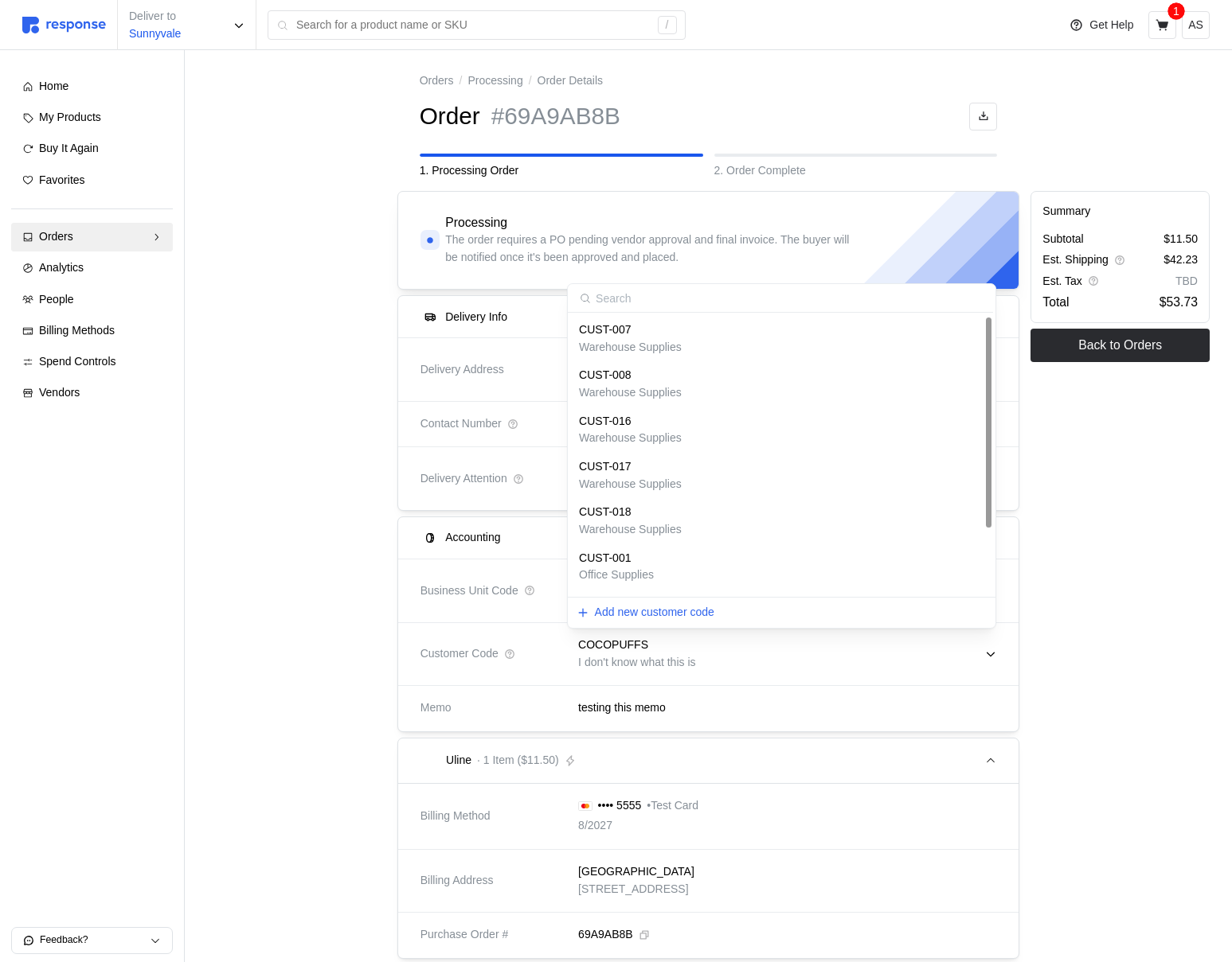
click at [668, 551] on div "CUST-001 Office Supplies" at bounding box center [781, 567] width 406 height 34
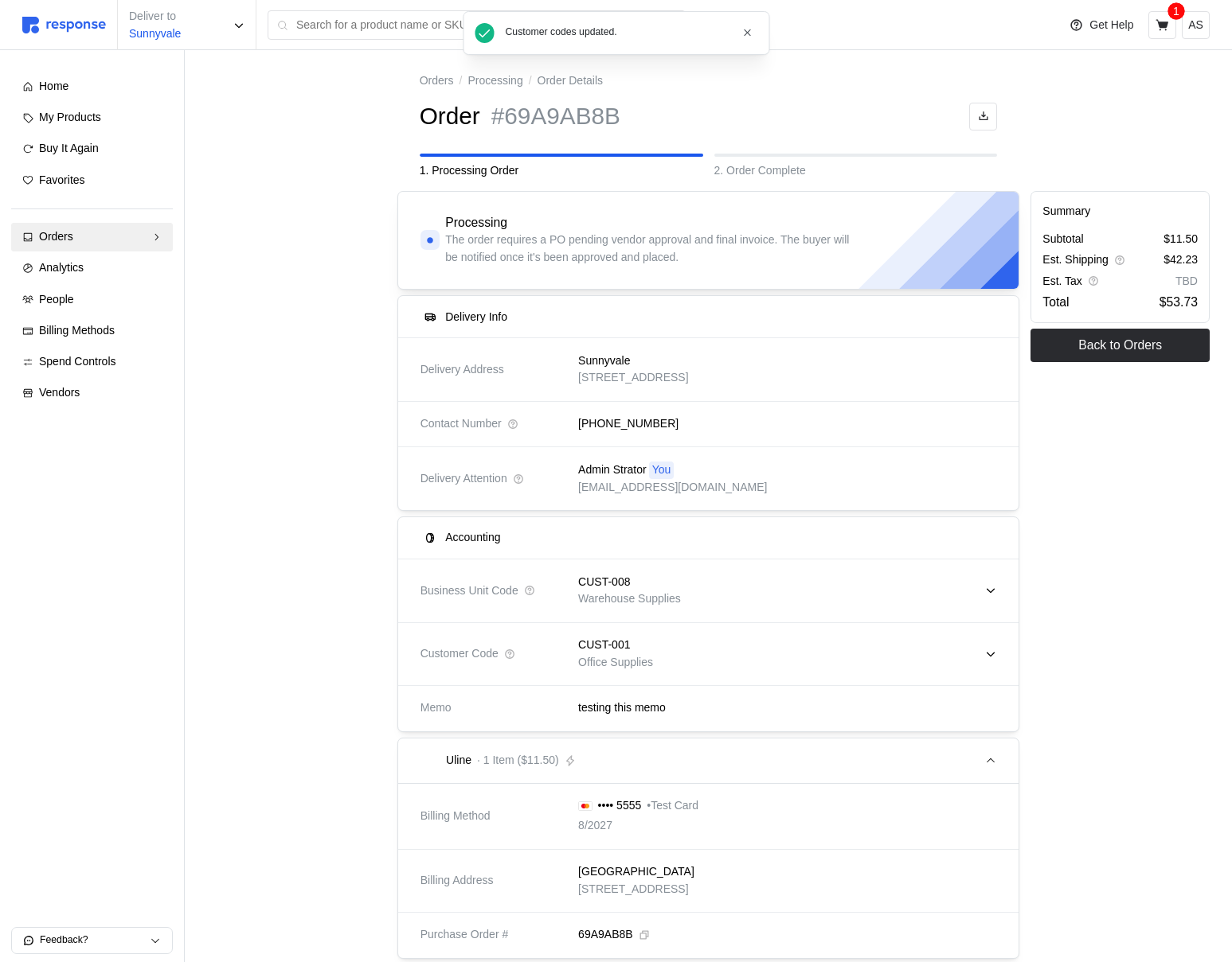
click at [703, 572] on div "CUST-008 Warehouse Supplies" at bounding box center [781, 591] width 429 height 57
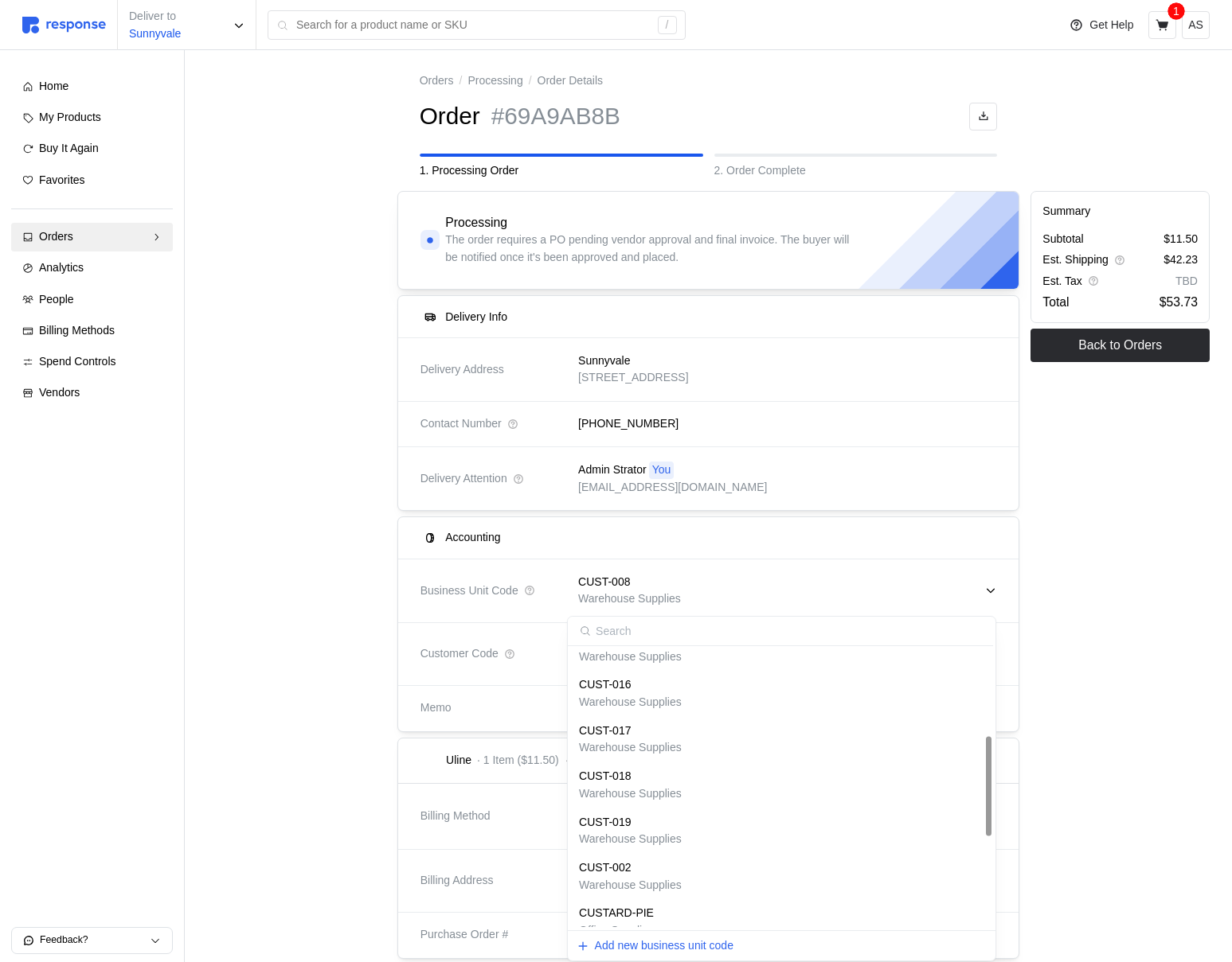
scroll to position [497, 0]
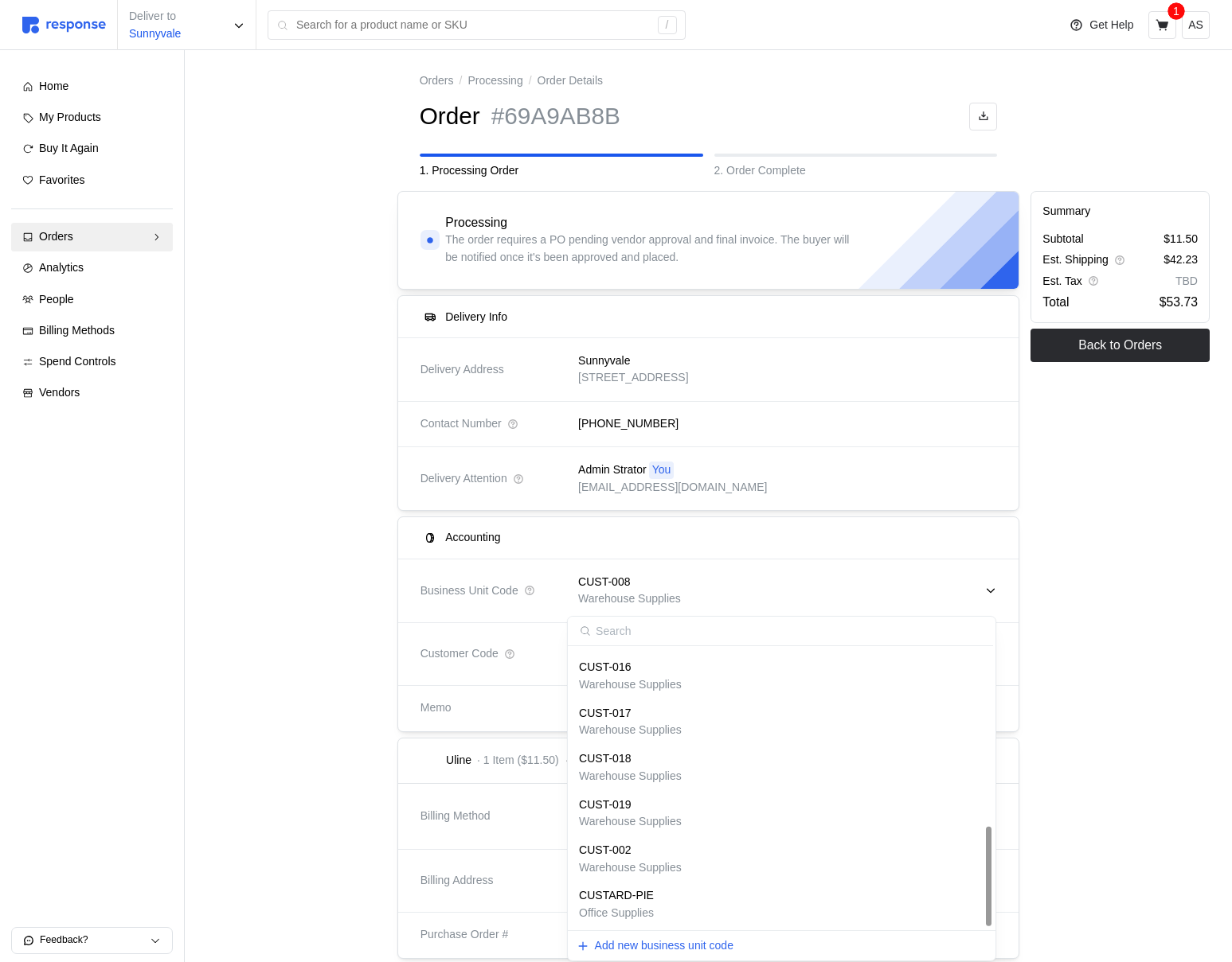
click at [625, 886] on div "CUSTARD-PIE Office Supplies" at bounding box center [781, 904] width 422 height 45
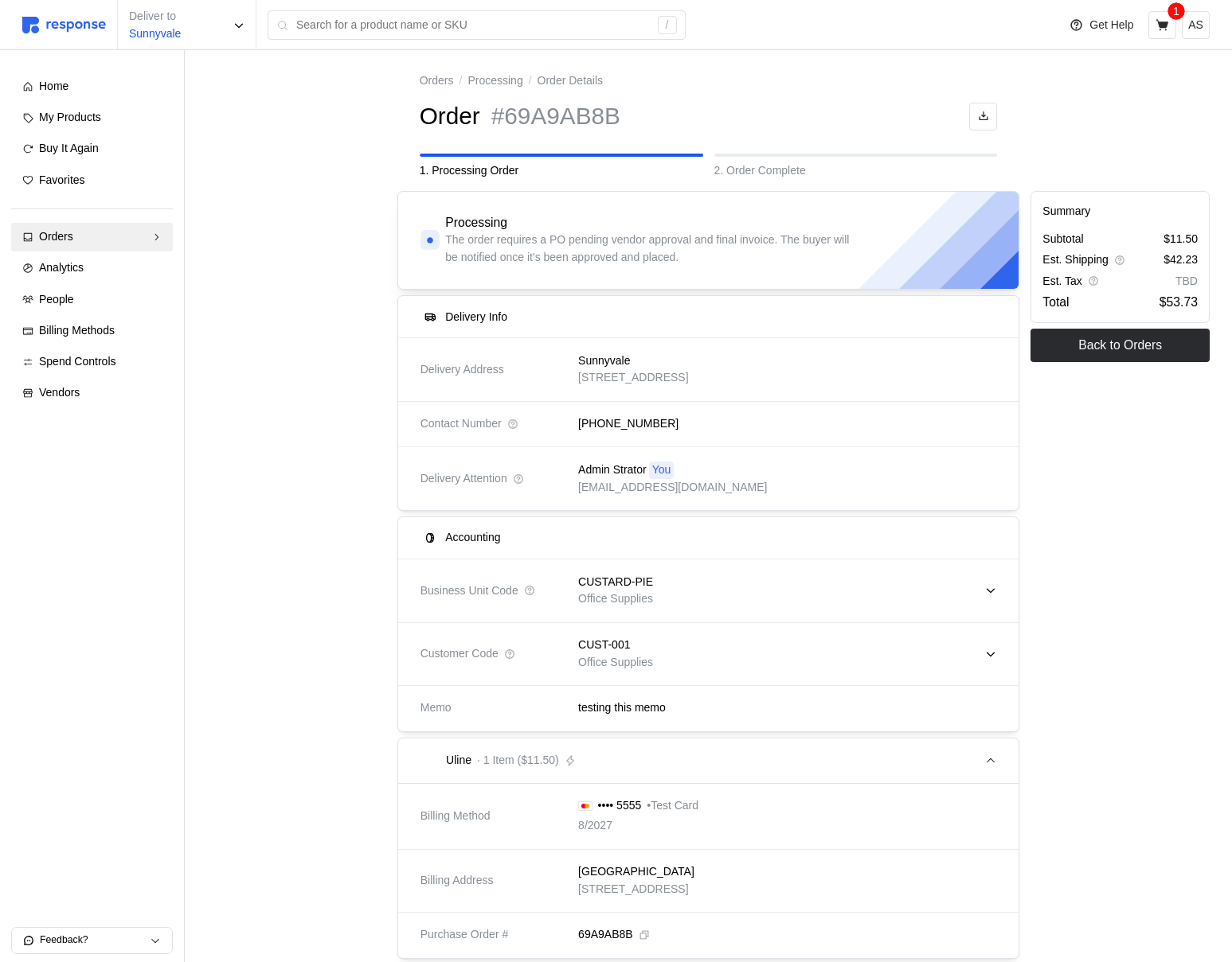
click at [676, 652] on div "CUST-001 Office Supplies" at bounding box center [781, 654] width 429 height 57
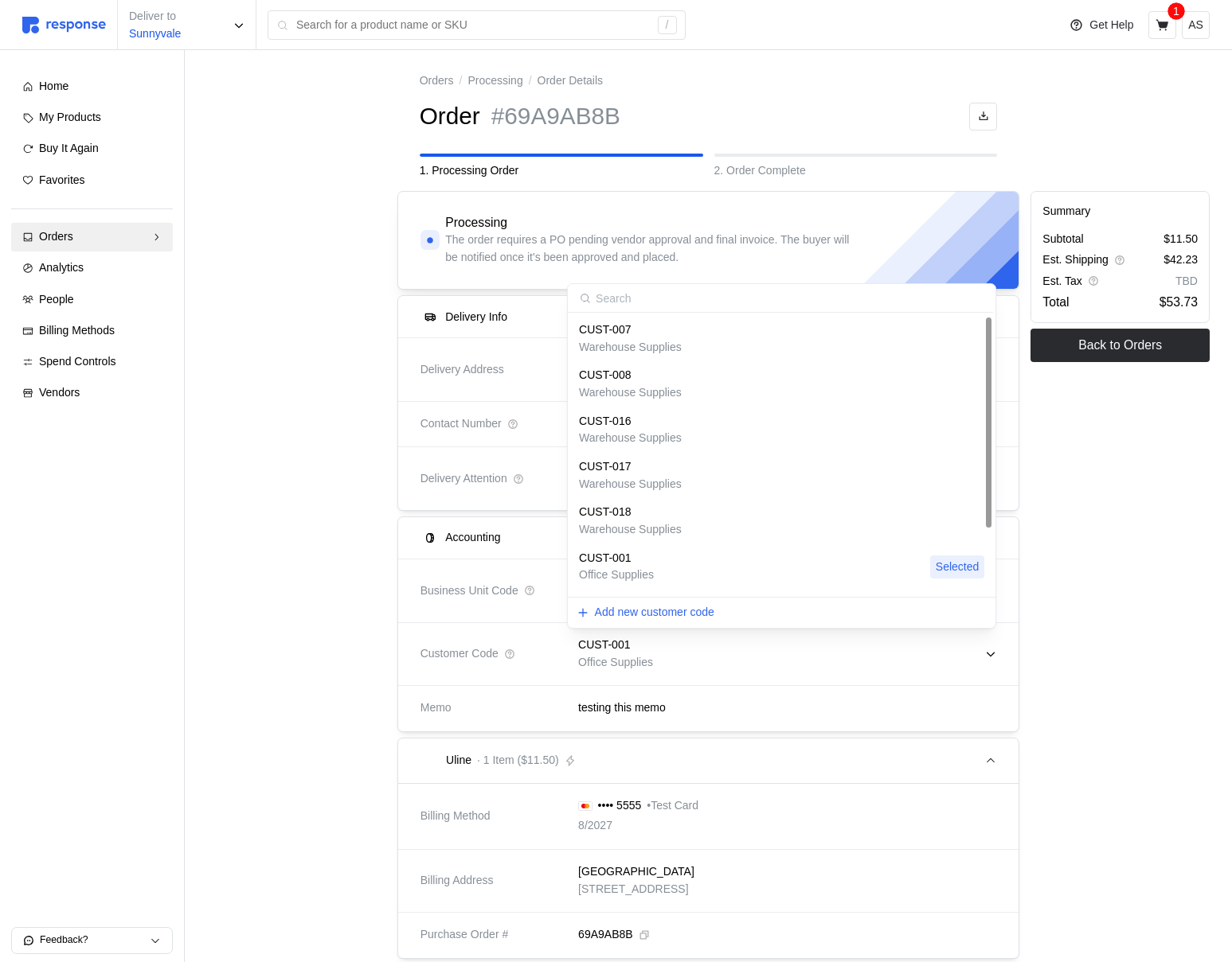
scroll to position [86, 0]
click at [655, 565] on div "COCOPUFFS" at bounding box center [638, 563] width 117 height 17
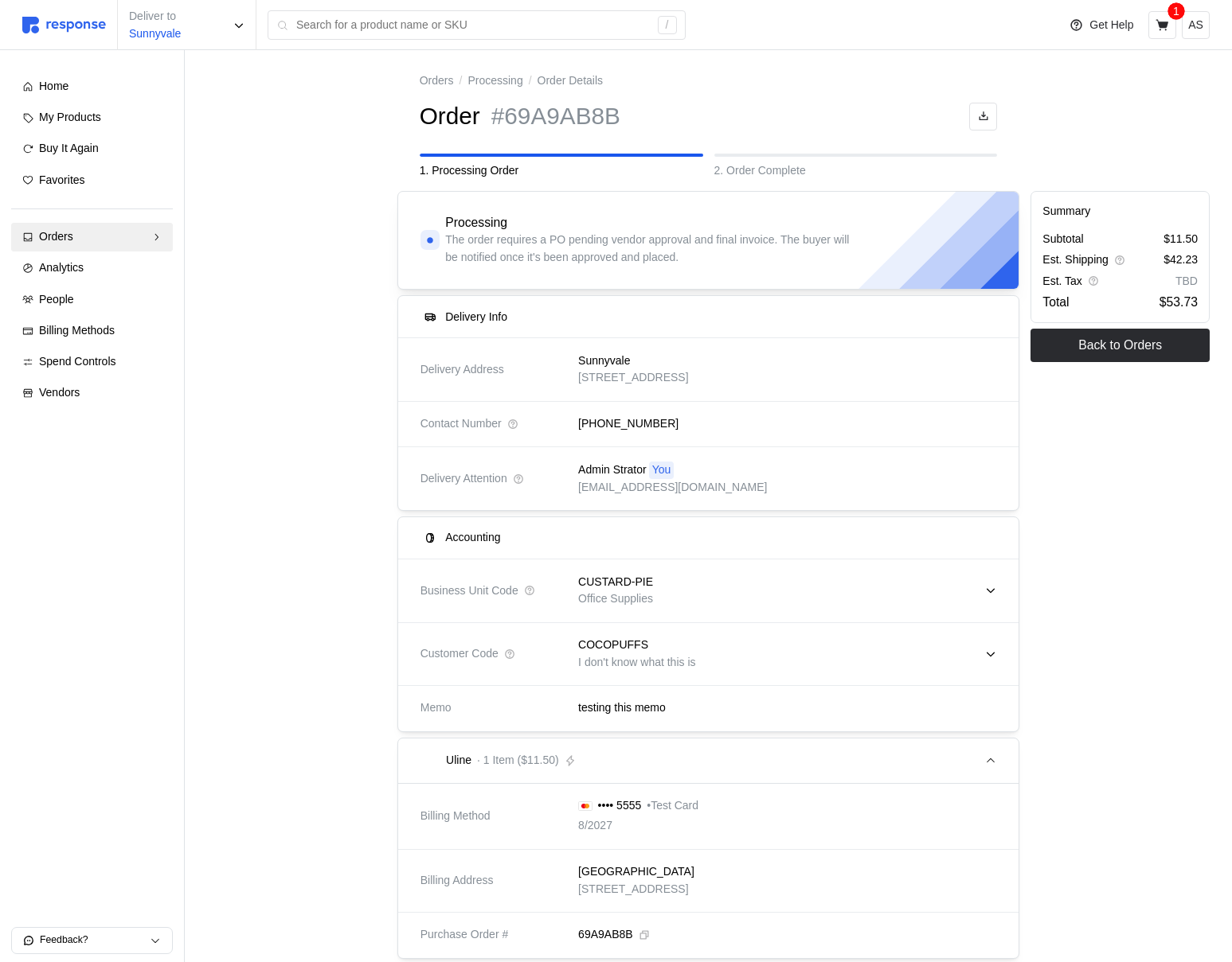
click at [800, 590] on div "CUSTARD-PIE Office Supplies" at bounding box center [781, 591] width 429 height 57
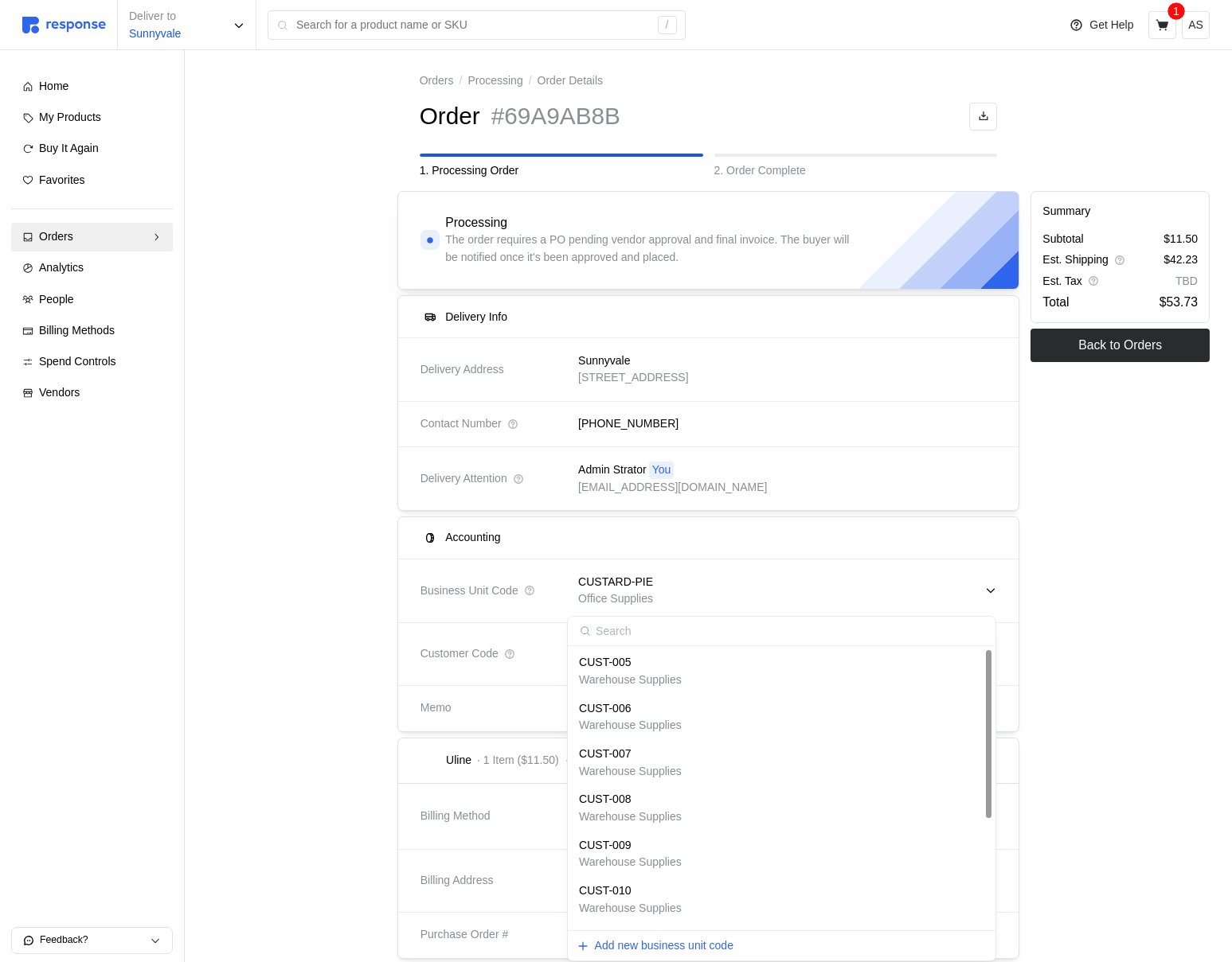
click at [719, 690] on div "CUST-005 Warehouse Supplies" at bounding box center [781, 672] width 422 height 45
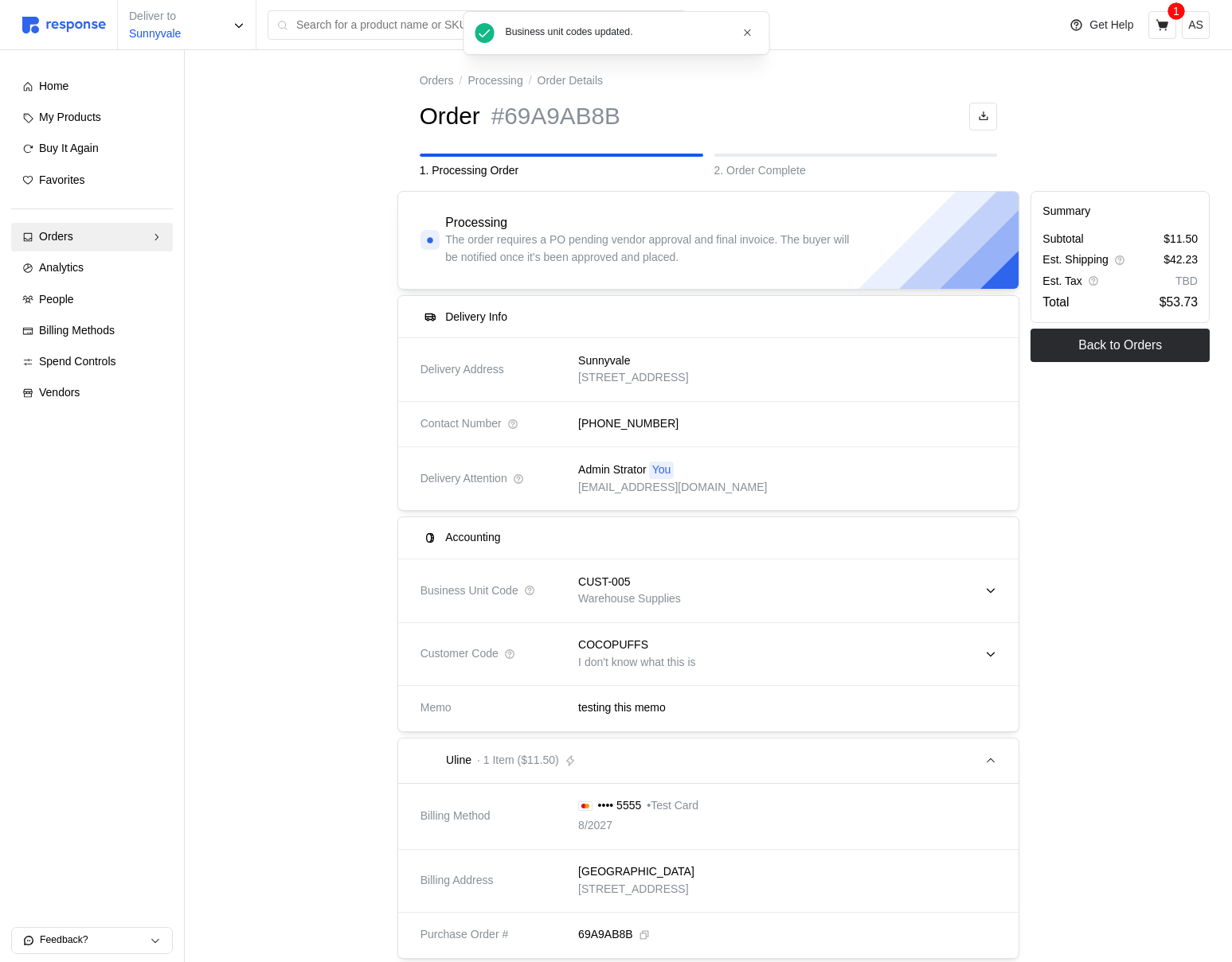
click at [713, 602] on div "CUST-005 Warehouse Supplies" at bounding box center [781, 591] width 429 height 57
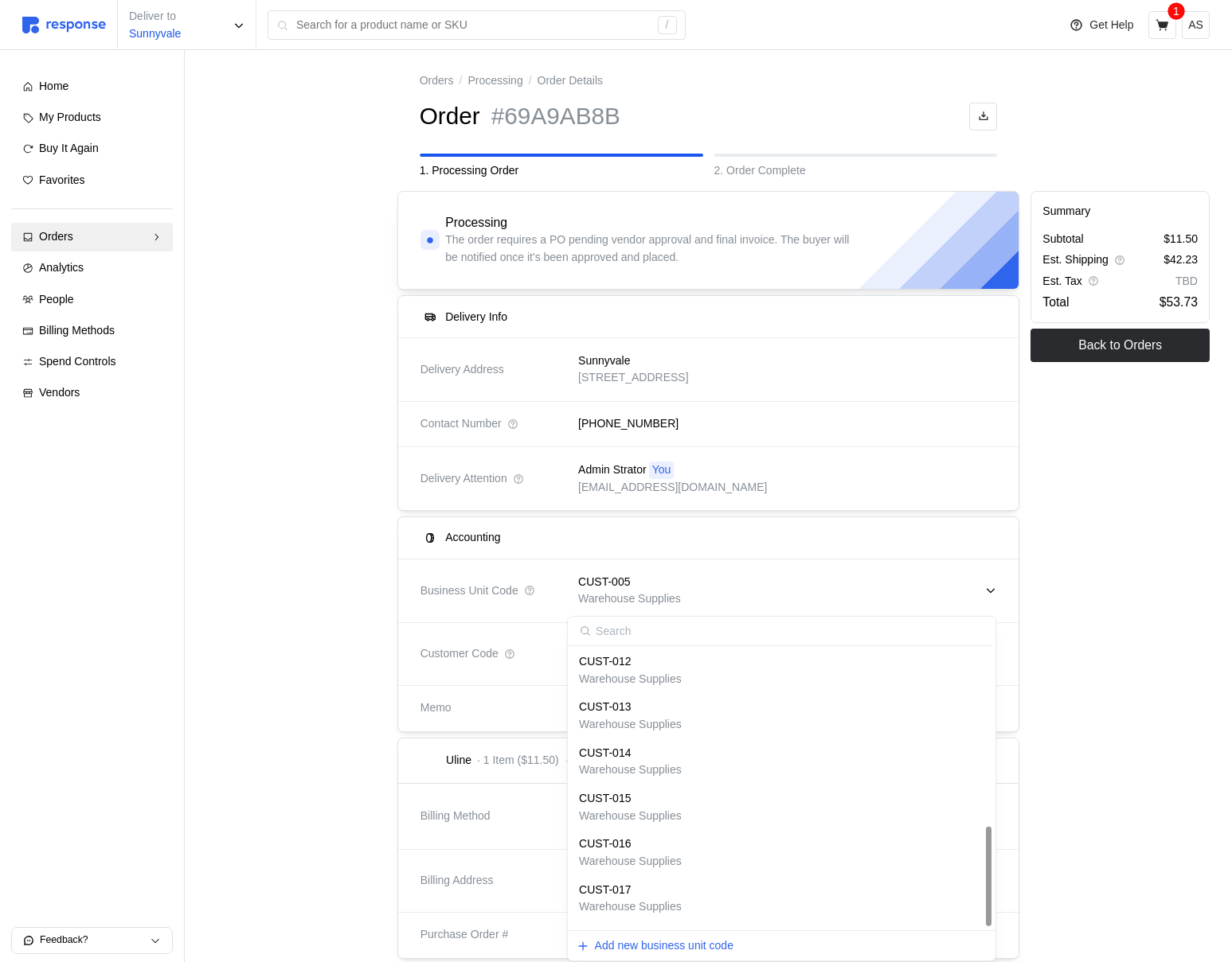
scroll to position [497, 0]
click at [663, 895] on div "CUSTARD-PIE Office Supplies" at bounding box center [781, 904] width 406 height 34
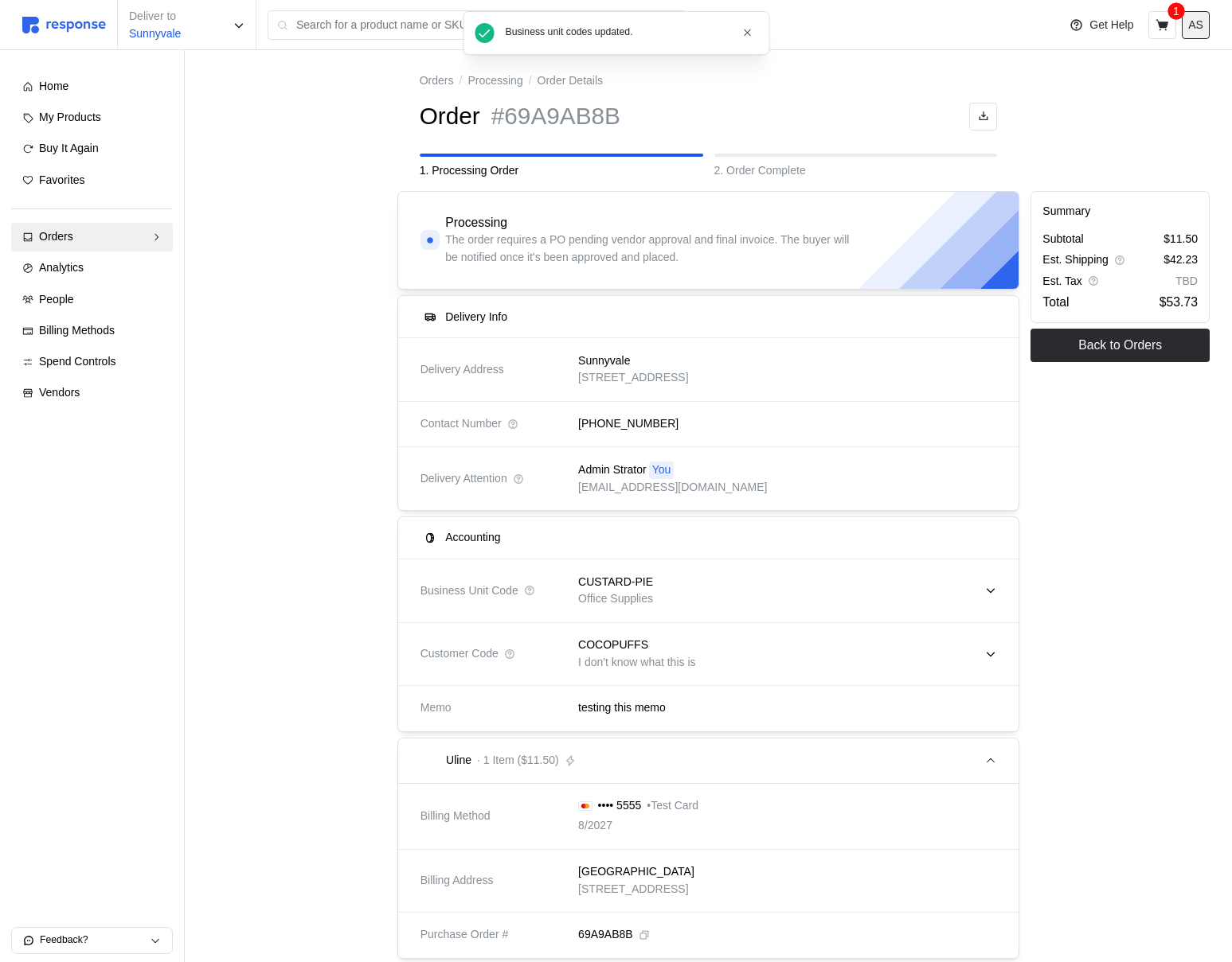
click at [1201, 26] on p "AS" at bounding box center [1195, 25] width 15 height 17
click at [1160, 89] on p "Logout" at bounding box center [1147, 91] width 102 height 17
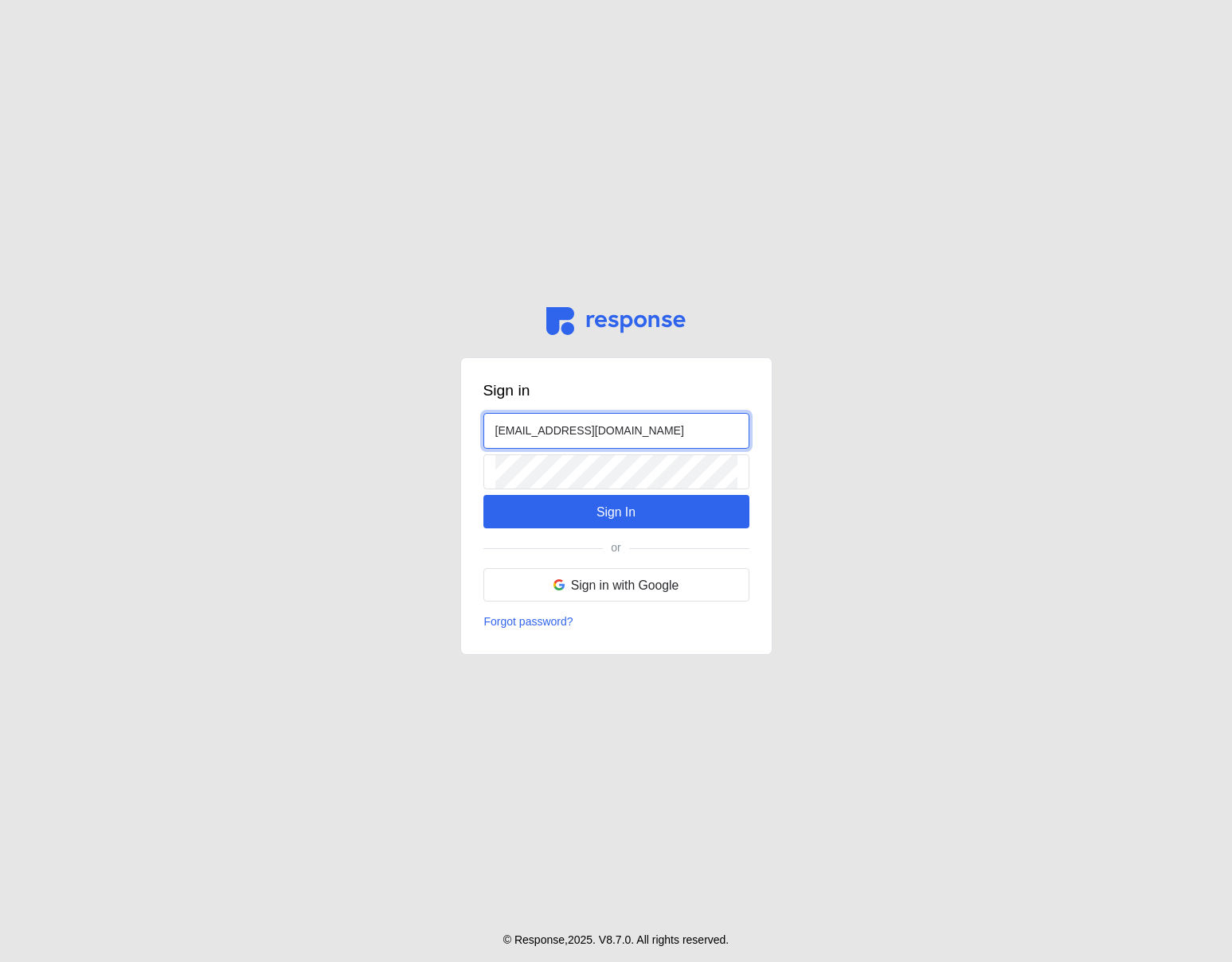
click at [506, 426] on input "[EMAIL_ADDRESS][DOMAIN_NAME]" at bounding box center [616, 431] width 242 height 34
type input "[EMAIL_ADDRESS][DOMAIN_NAME]"
